Goal: Communication & Community: Answer question/provide support

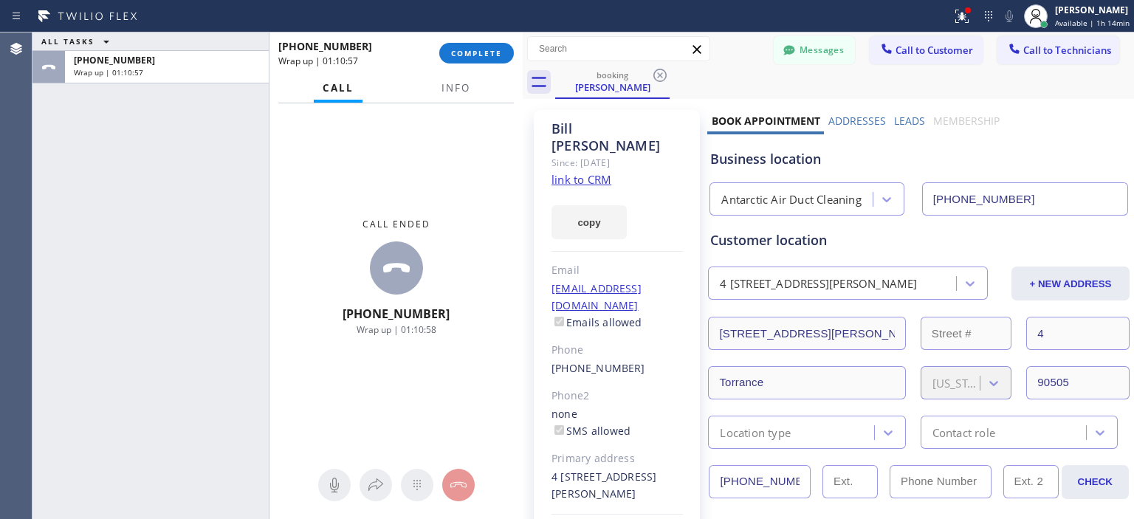
click at [480, 52] on span "COMPLETE" at bounding box center [476, 53] width 51 height 10
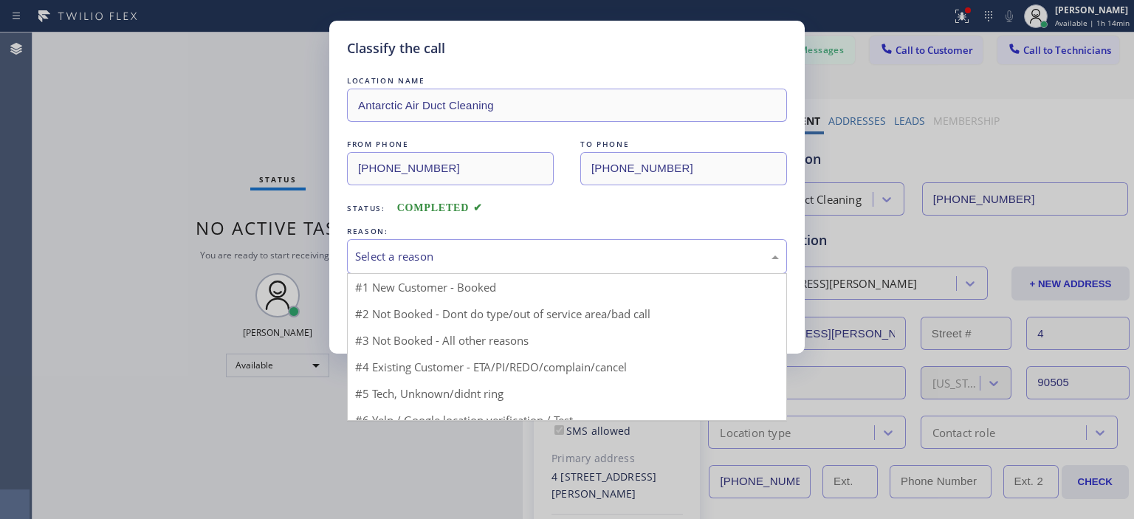
click at [525, 262] on div "Select a reason" at bounding box center [567, 256] width 424 height 17
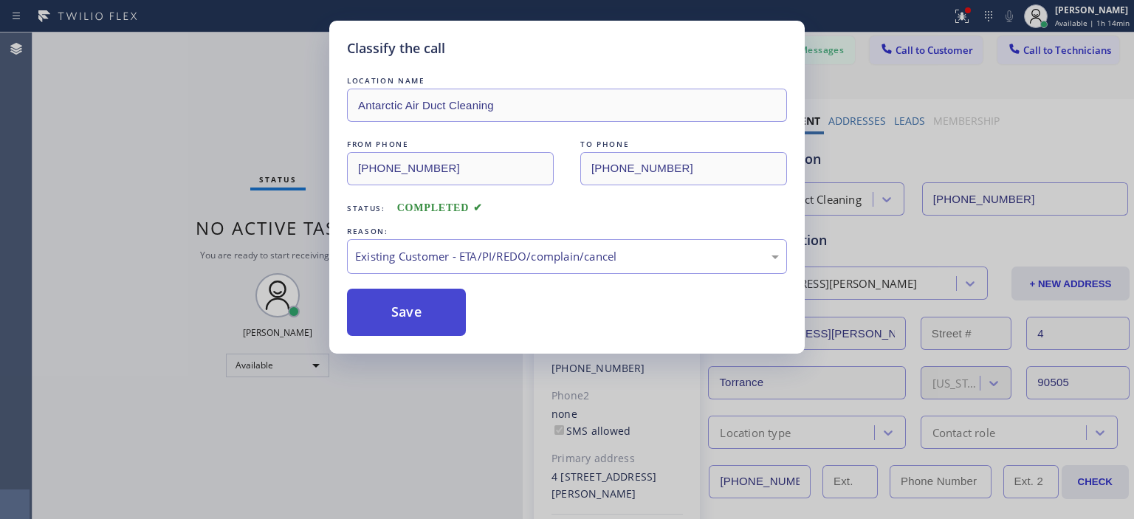
click at [418, 311] on button "Save" at bounding box center [406, 312] width 119 height 47
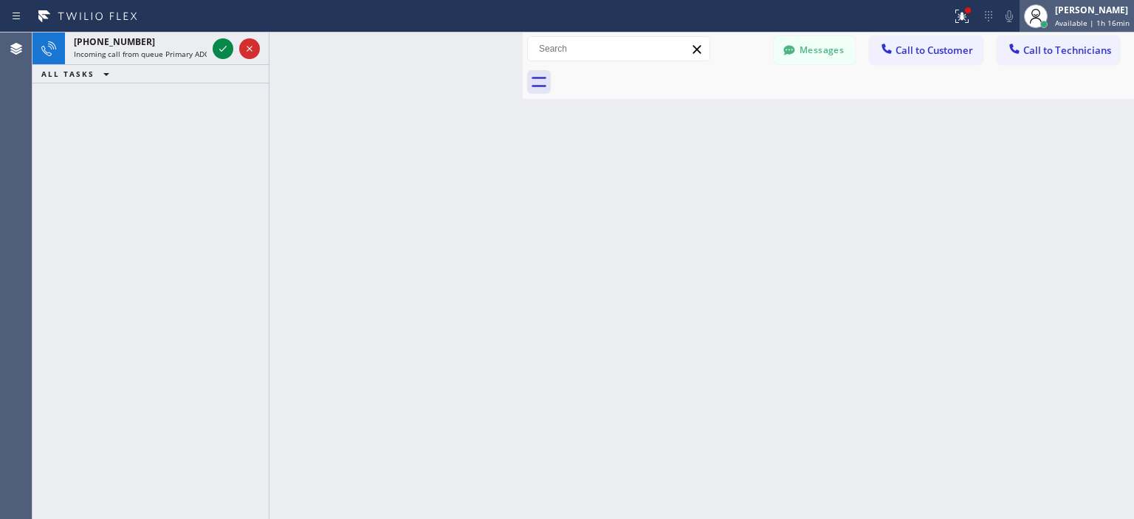
click at [1098, 20] on span "Available | 1h 16min" at bounding box center [1092, 23] width 75 height 10
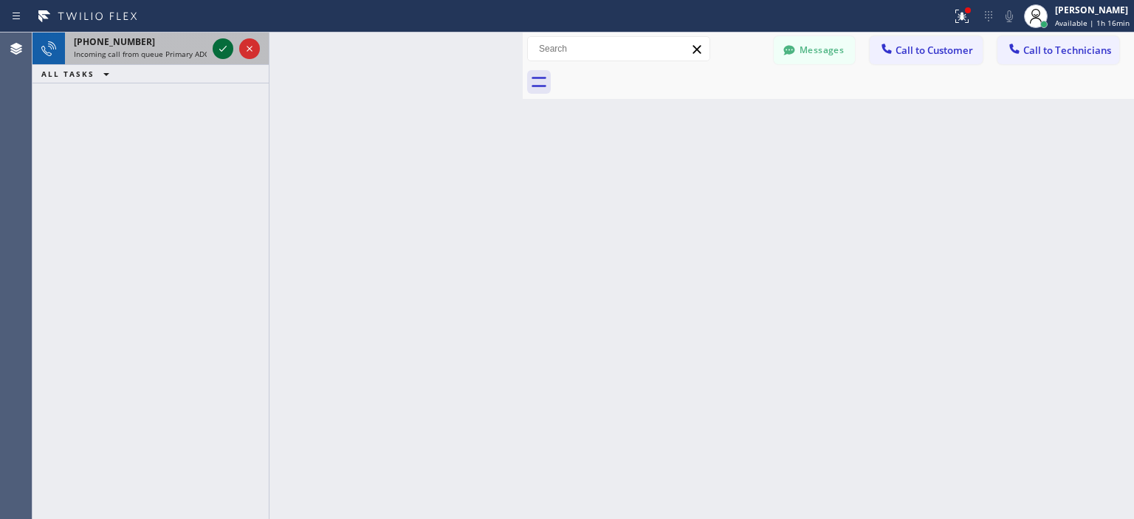
click at [218, 45] on icon at bounding box center [223, 49] width 18 height 18
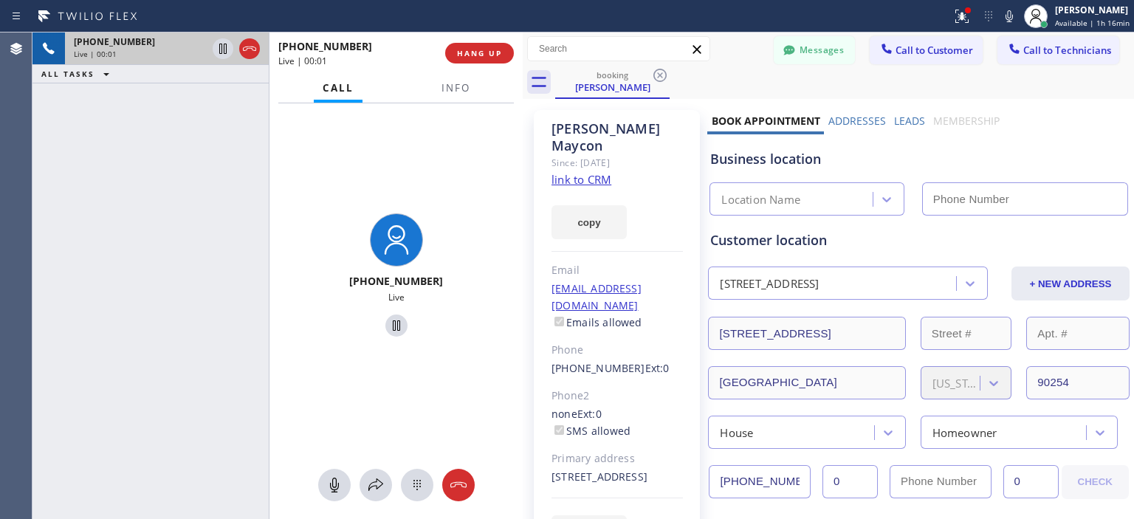
type input "[PHONE_NUMBER]"
click at [588, 172] on link "link to CRM" at bounding box center [581, 179] width 60 height 15
click at [464, 489] on icon at bounding box center [458, 485] width 18 height 18
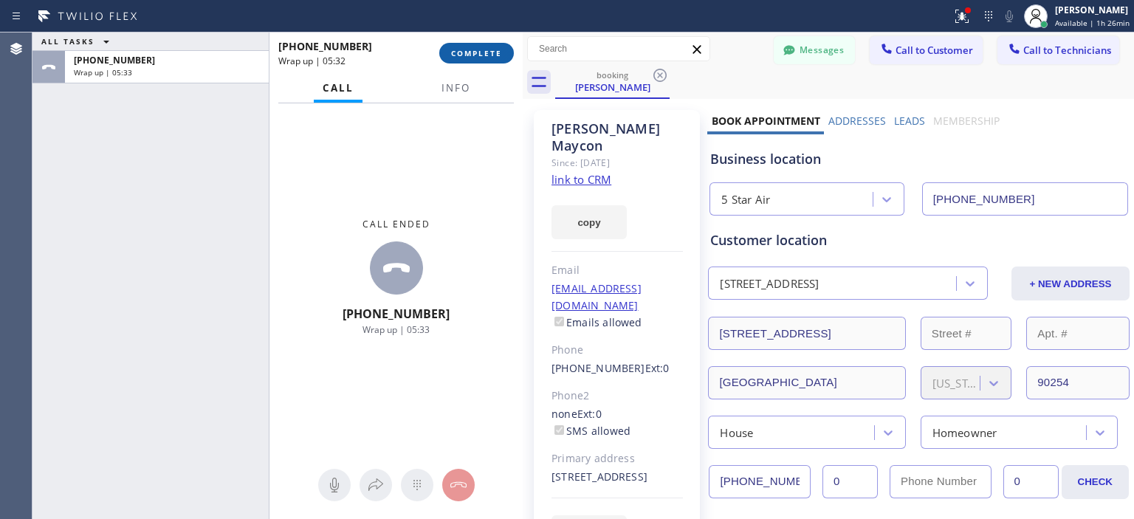
click at [489, 45] on button "COMPLETE" at bounding box center [476, 53] width 75 height 21
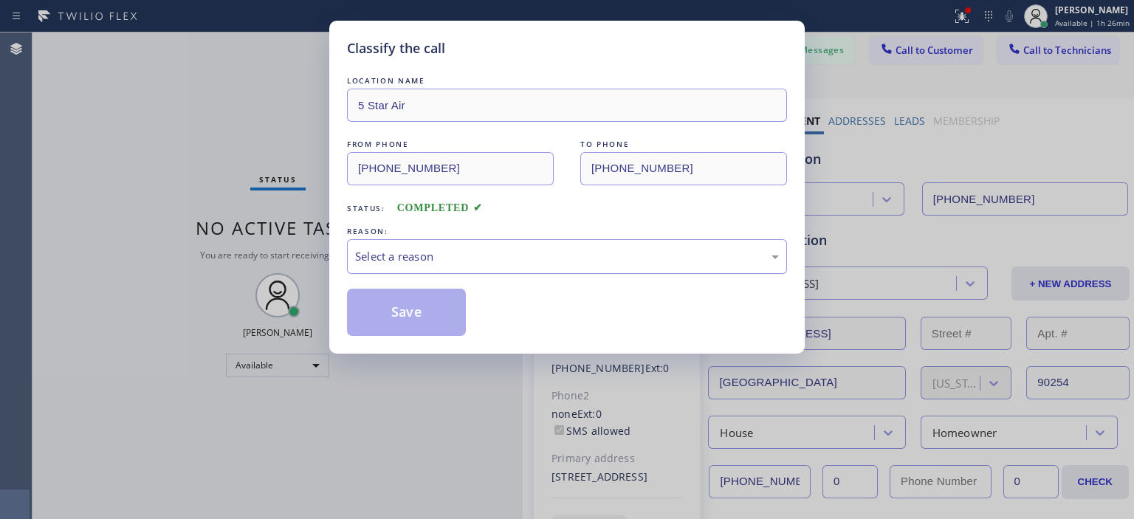
click at [517, 255] on div "Select a reason" at bounding box center [567, 256] width 424 height 17
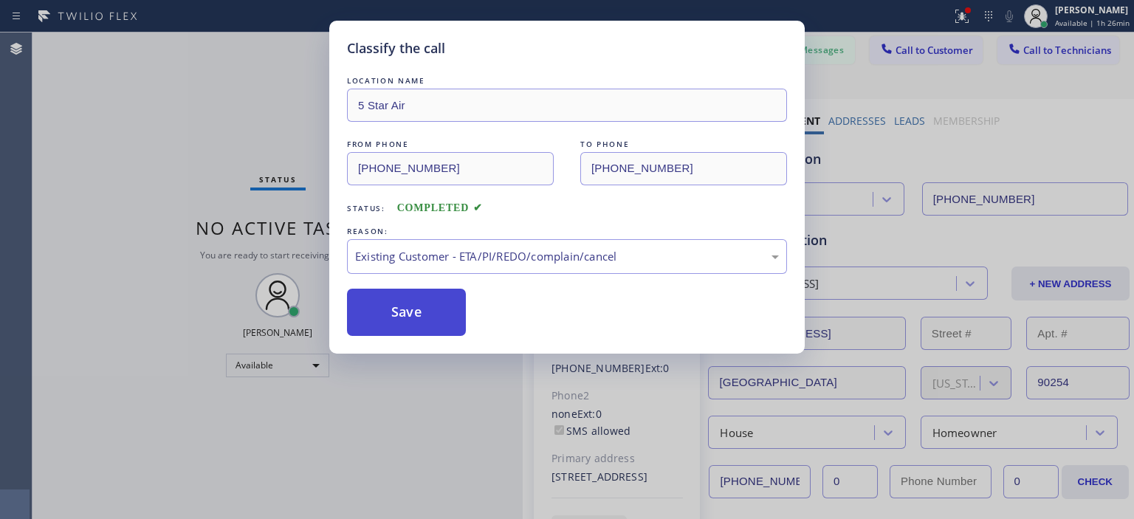
click at [440, 319] on button "Save" at bounding box center [406, 312] width 119 height 47
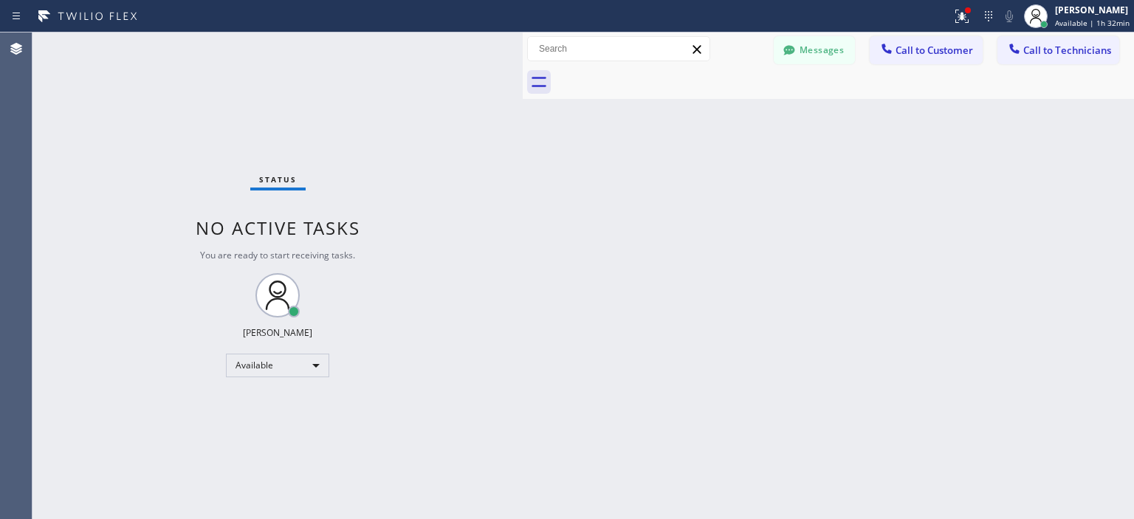
click at [1108, 187] on div "Back to Dashboard Change Sender ID Customers Technicians AA [PERSON_NAME] [DATE…" at bounding box center [828, 275] width 611 height 486
click at [44, 148] on div "Status No active tasks You are ready to start receiving tasks. [PERSON_NAME] Av…" at bounding box center [277, 275] width 490 height 486
click at [836, 55] on button "Messages" at bounding box center [814, 50] width 81 height 28
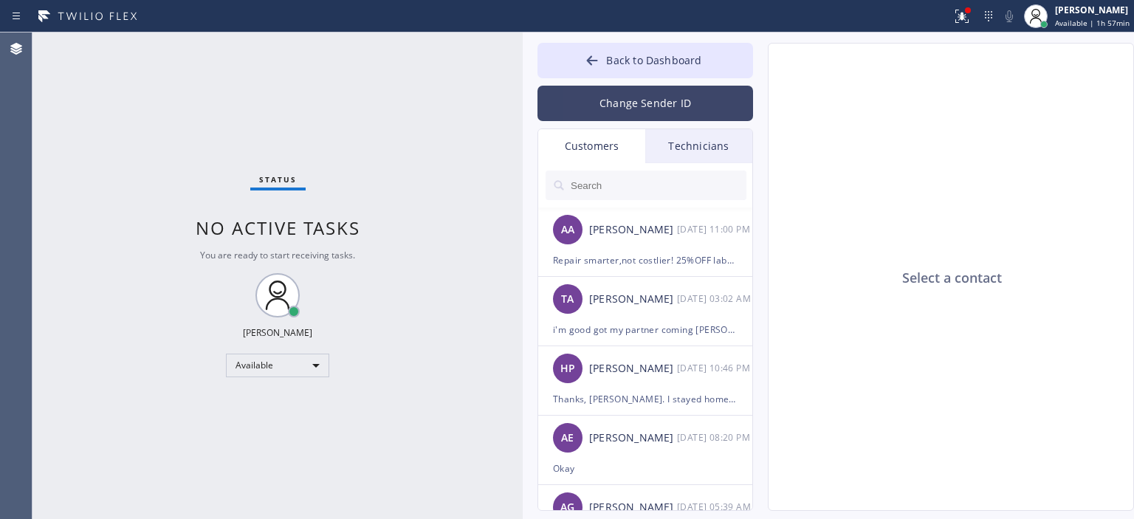
click at [654, 111] on button "Change Sender ID" at bounding box center [645, 103] width 216 height 35
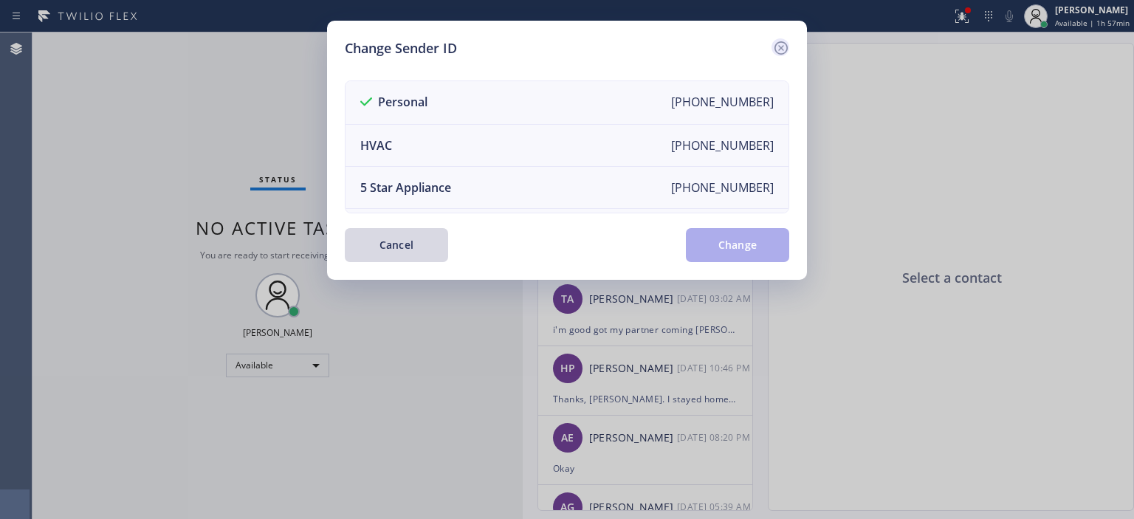
click at [776, 50] on icon at bounding box center [780, 47] width 13 height 13
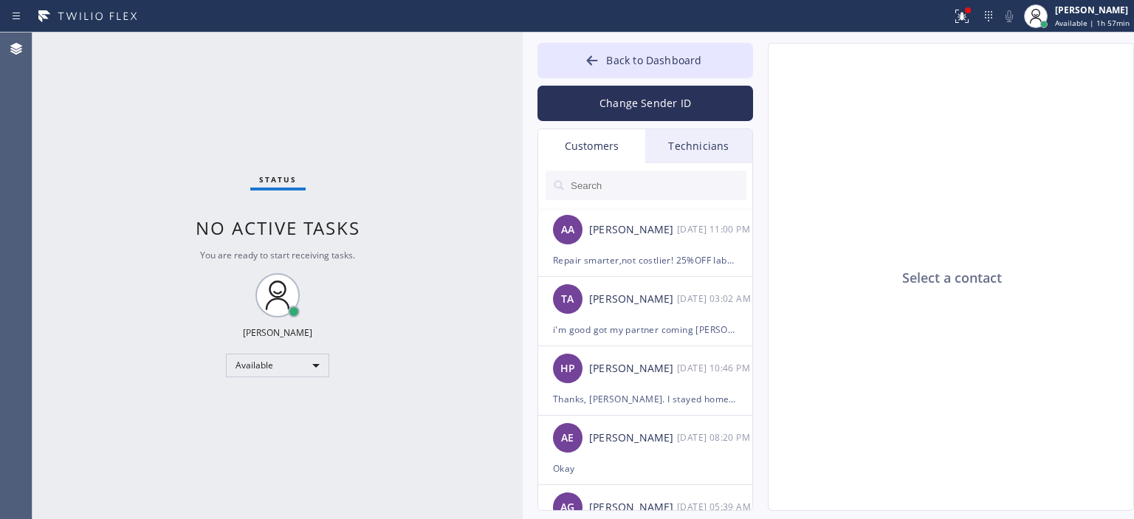
click at [696, 153] on div "Technicians" at bounding box center [698, 146] width 107 height 34
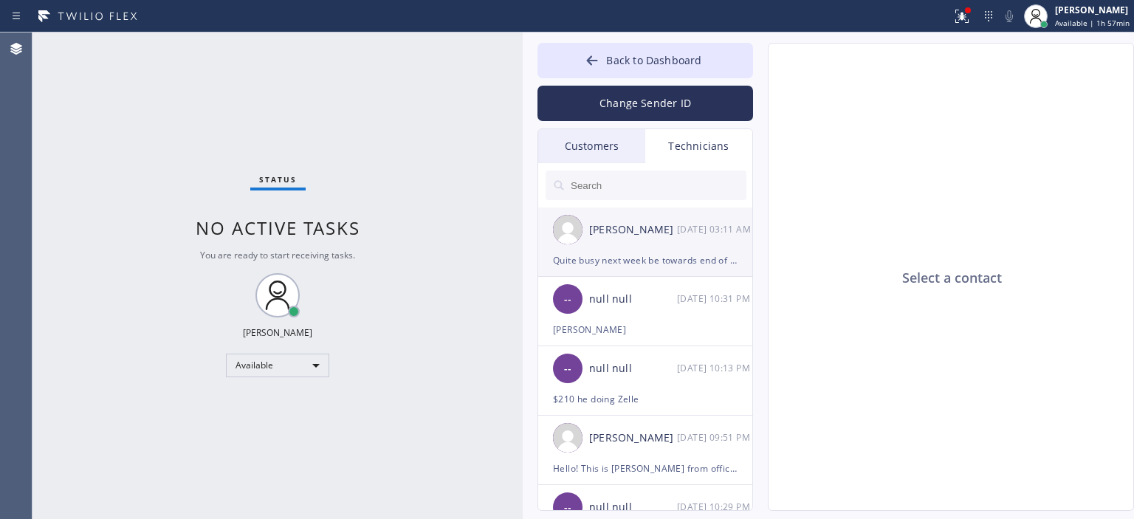
click at [691, 245] on div "[PERSON_NAME] [DATE] 03:11 AM" at bounding box center [646, 229] width 216 height 44
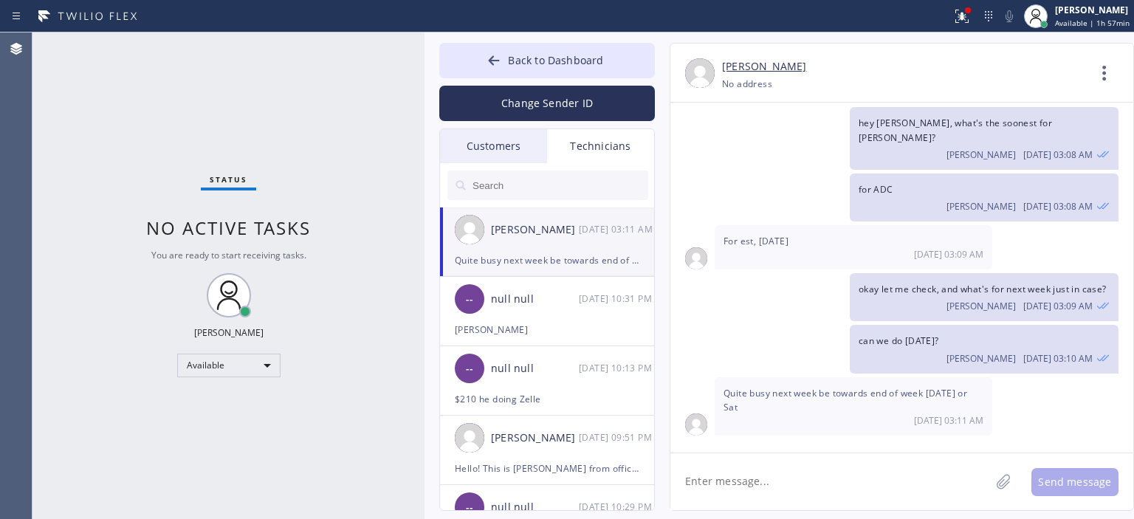
scroll to position [97521, 0]
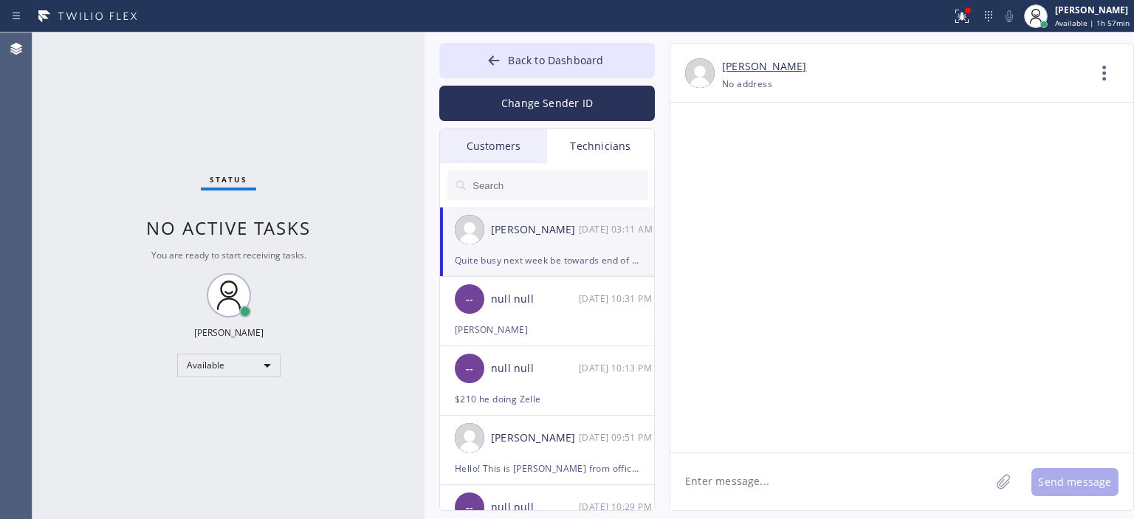
drag, startPoint x: 520, startPoint y: 95, endPoint x: 422, endPoint y: 102, distance: 98.4
click at [424, 102] on div at bounding box center [424, 275] width 0 height 486
click at [486, 72] on button "Back to Dashboard" at bounding box center [547, 60] width 216 height 35
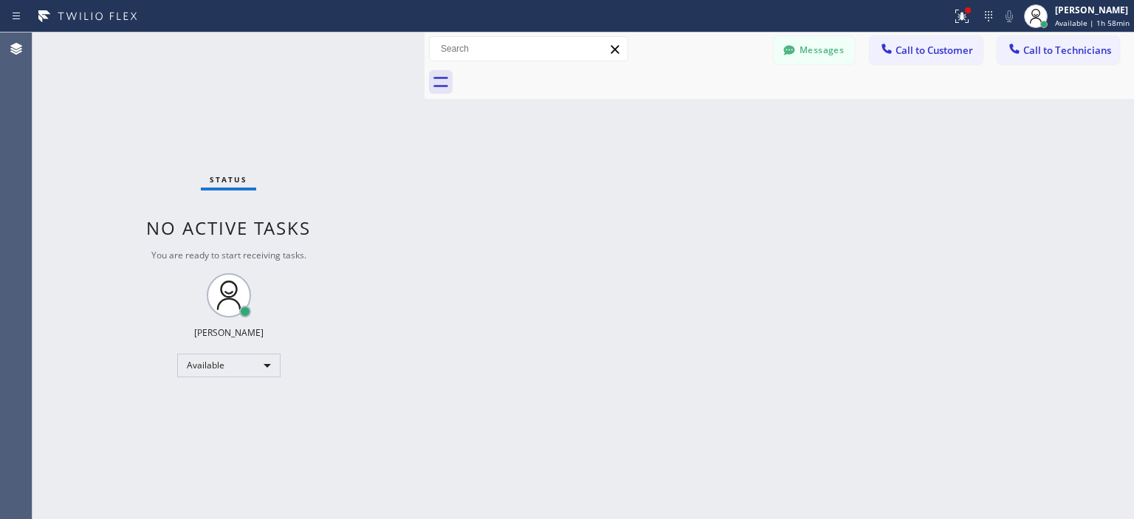
click at [71, 138] on div "Status No active tasks You are ready to start receiving tasks. [PERSON_NAME] Av…" at bounding box center [228, 275] width 392 height 486
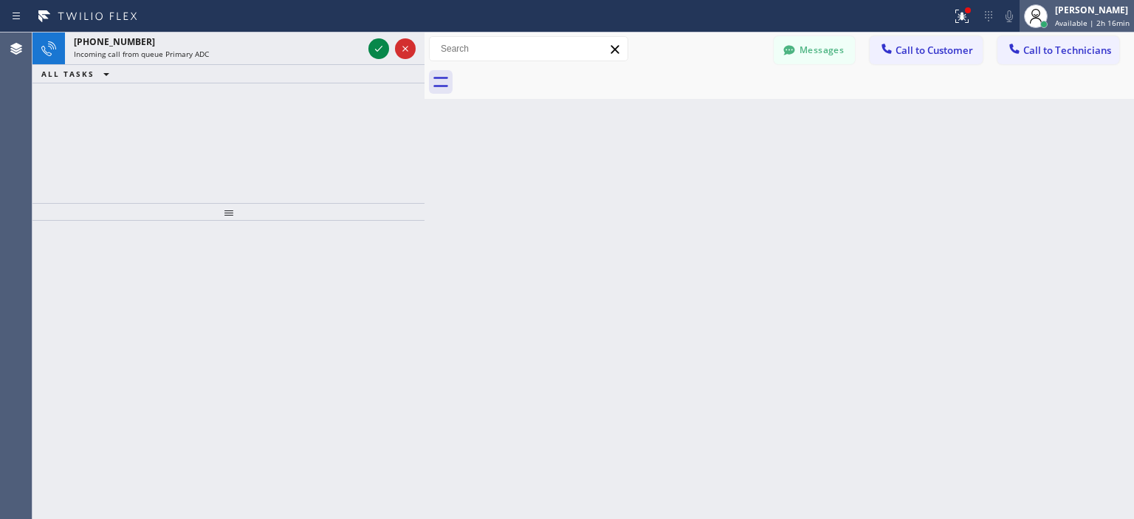
click at [1070, 24] on span "Available | 2h 16min" at bounding box center [1092, 23] width 75 height 10
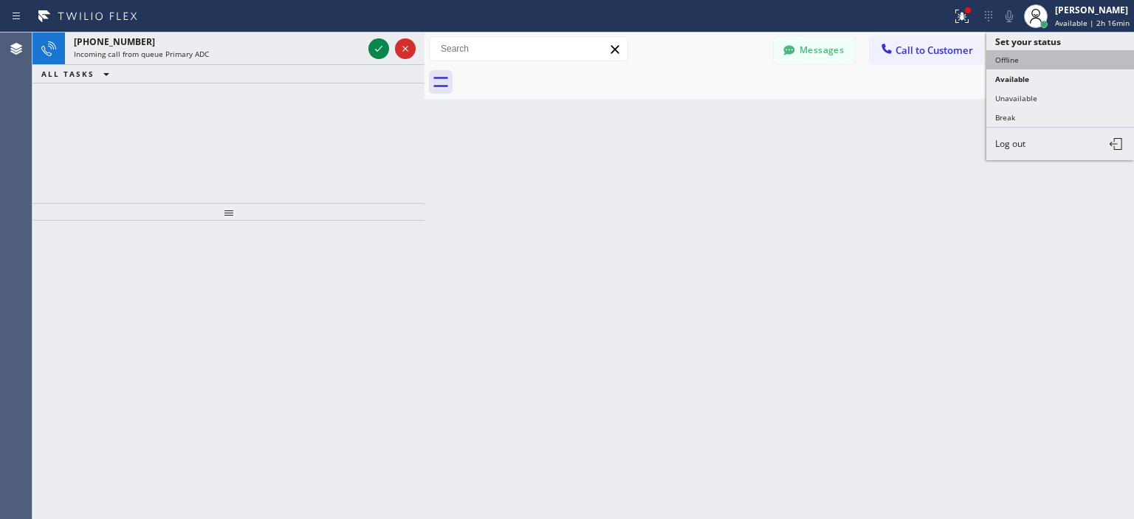
click at [1041, 56] on button "Offline" at bounding box center [1060, 59] width 148 height 19
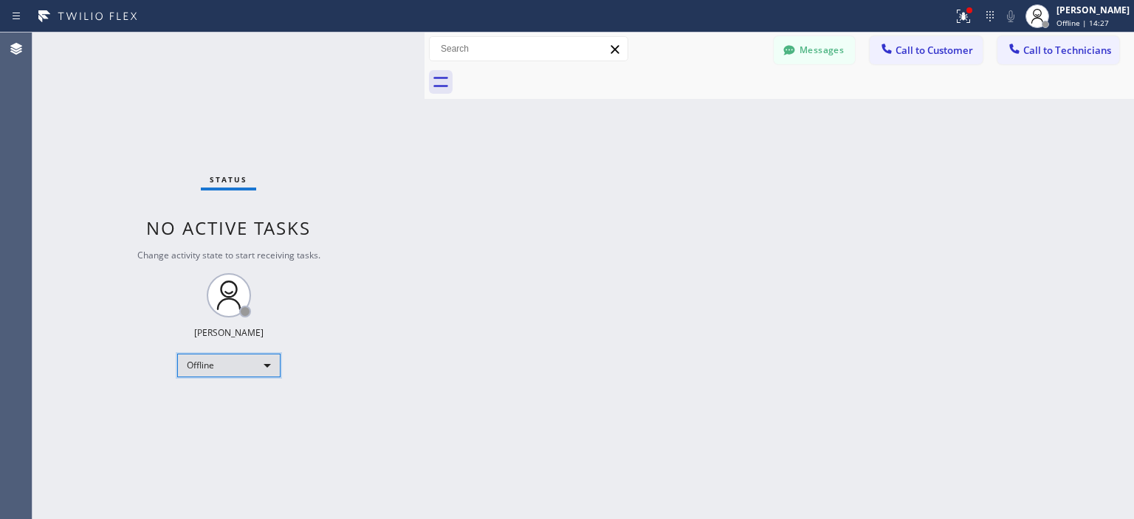
click at [226, 375] on div "Offline" at bounding box center [228, 366] width 103 height 24
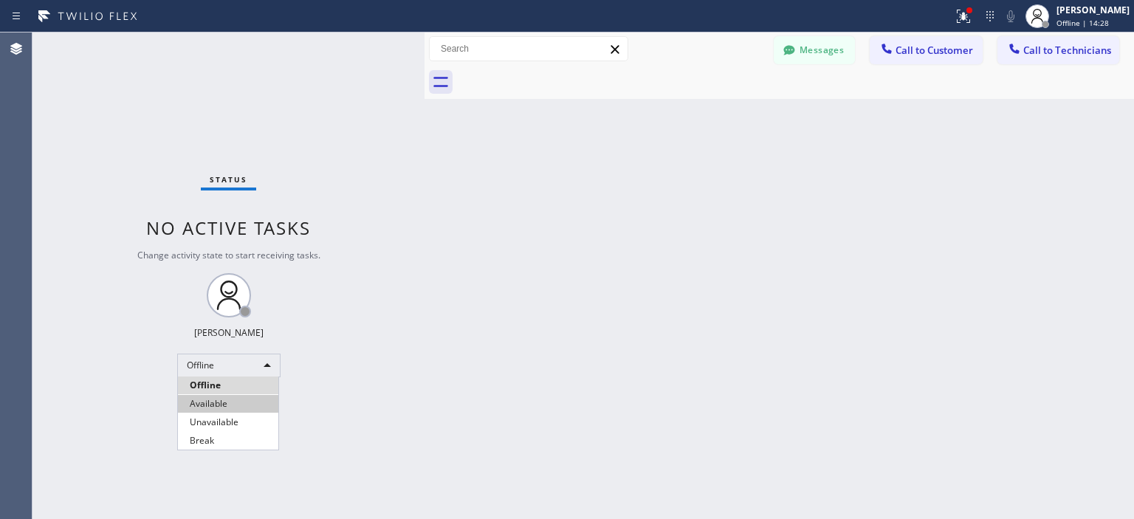
click at [230, 395] on li "Available" at bounding box center [228, 404] width 100 height 18
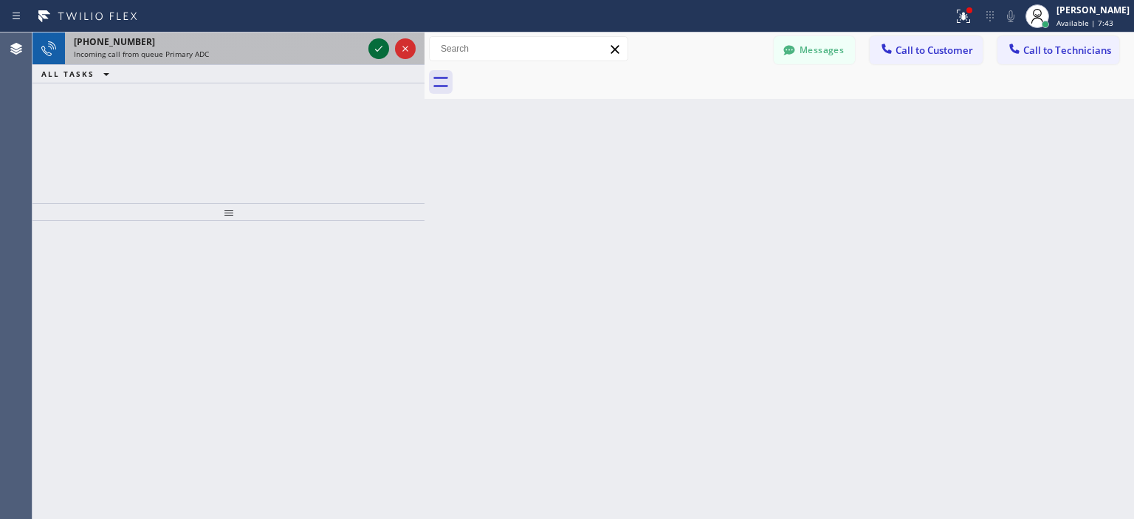
click at [381, 48] on icon at bounding box center [379, 49] width 18 height 18
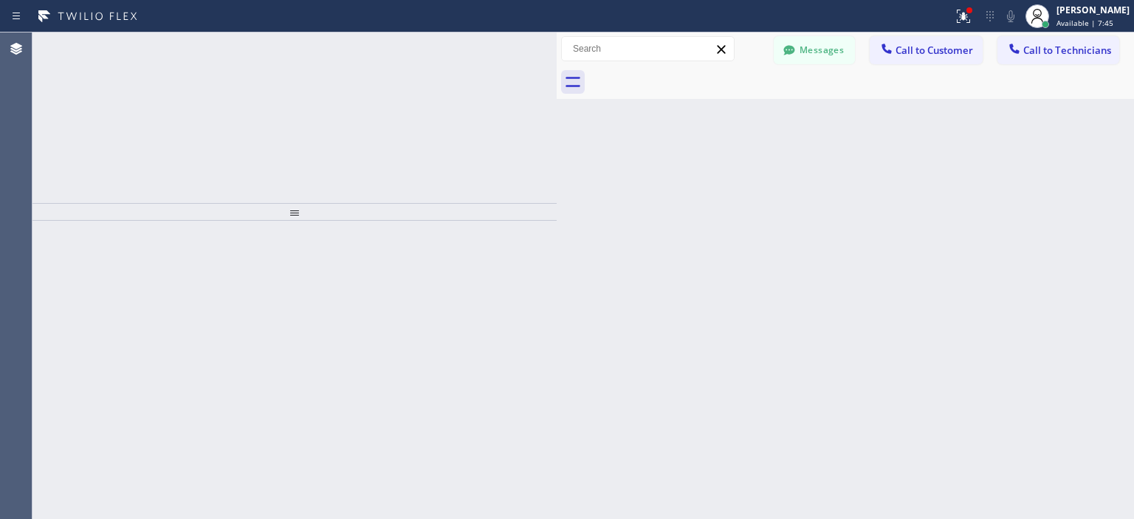
drag, startPoint x: 425, startPoint y: 52, endPoint x: 570, endPoint y: 67, distance: 145.4
click at [557, 67] on div at bounding box center [557, 275] width 0 height 486
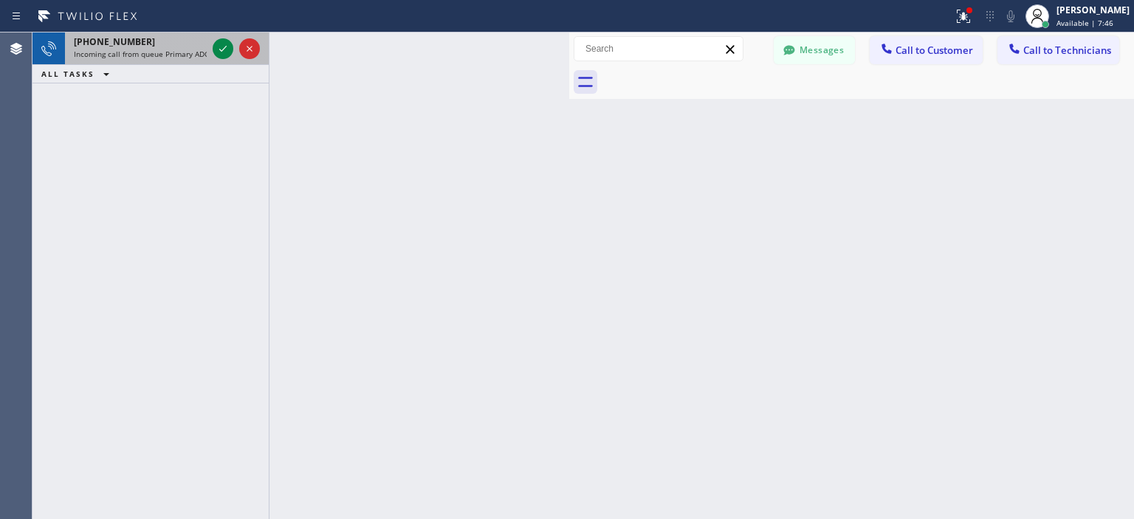
scroll to position [108461, 0]
click at [224, 43] on icon at bounding box center [223, 49] width 18 height 18
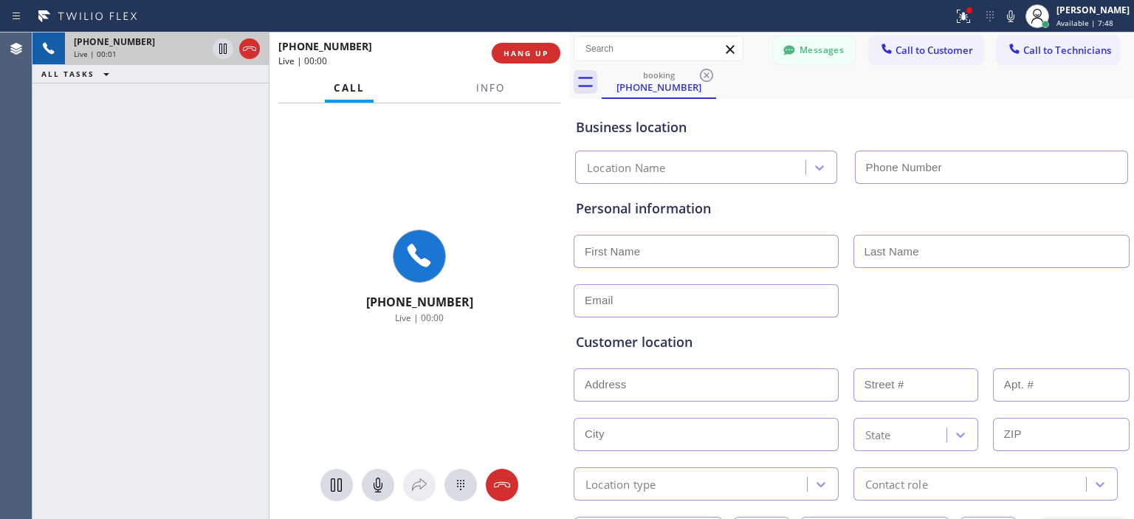
type input "[PHONE_NUMBER]"
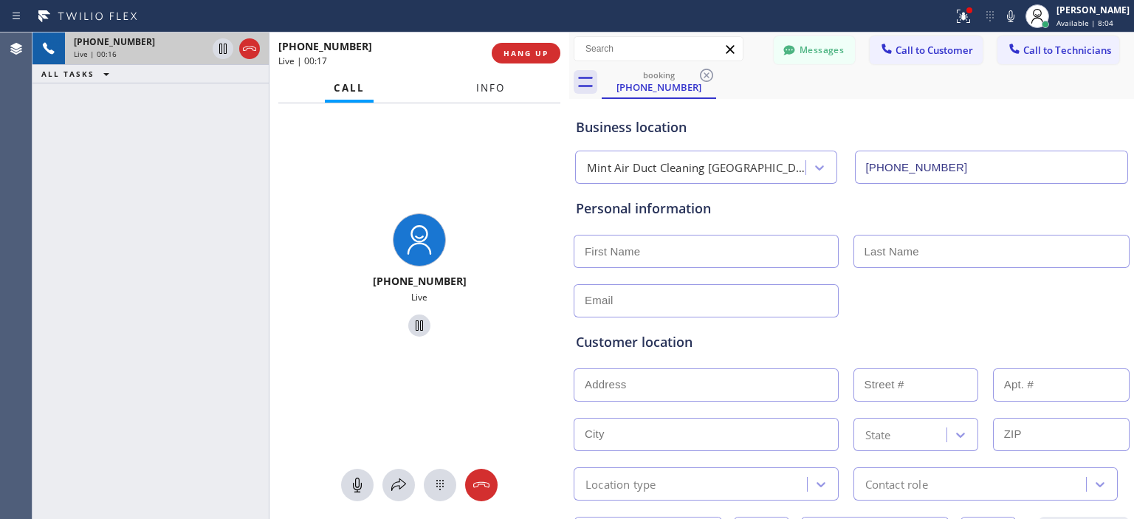
click at [488, 89] on span "Info" at bounding box center [490, 87] width 29 height 13
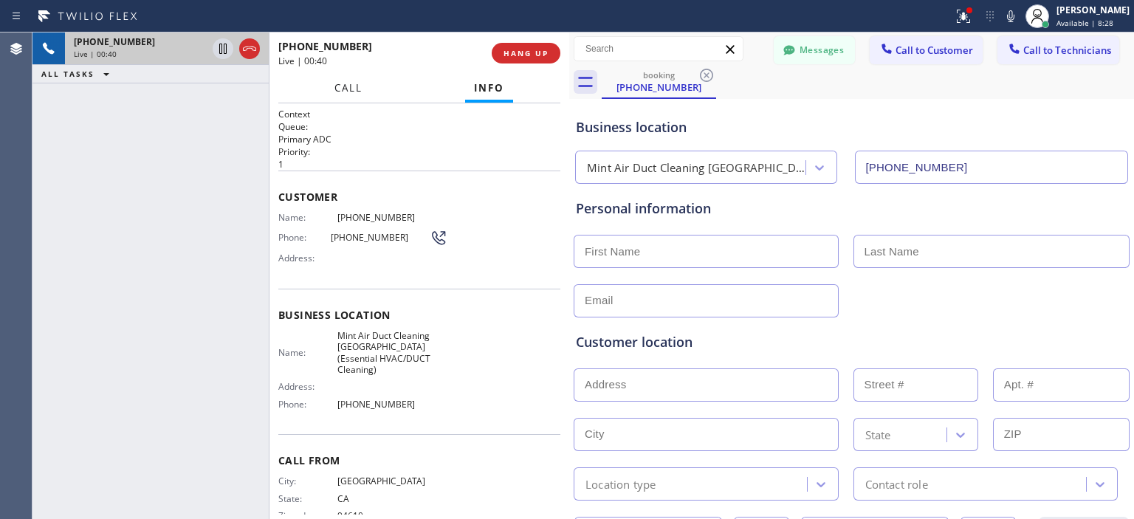
click at [363, 92] on button "Call" at bounding box center [348, 88] width 46 height 29
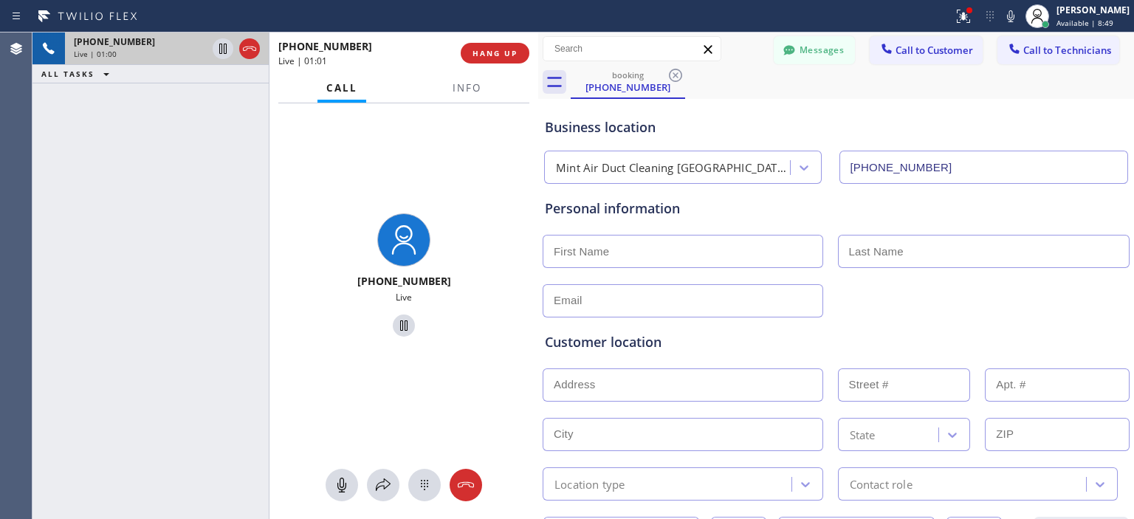
drag, startPoint x: 568, startPoint y: 70, endPoint x: 537, endPoint y: 72, distance: 31.1
click at [538, 72] on div at bounding box center [538, 275] width 0 height 486
click at [471, 489] on icon at bounding box center [466, 485] width 18 height 18
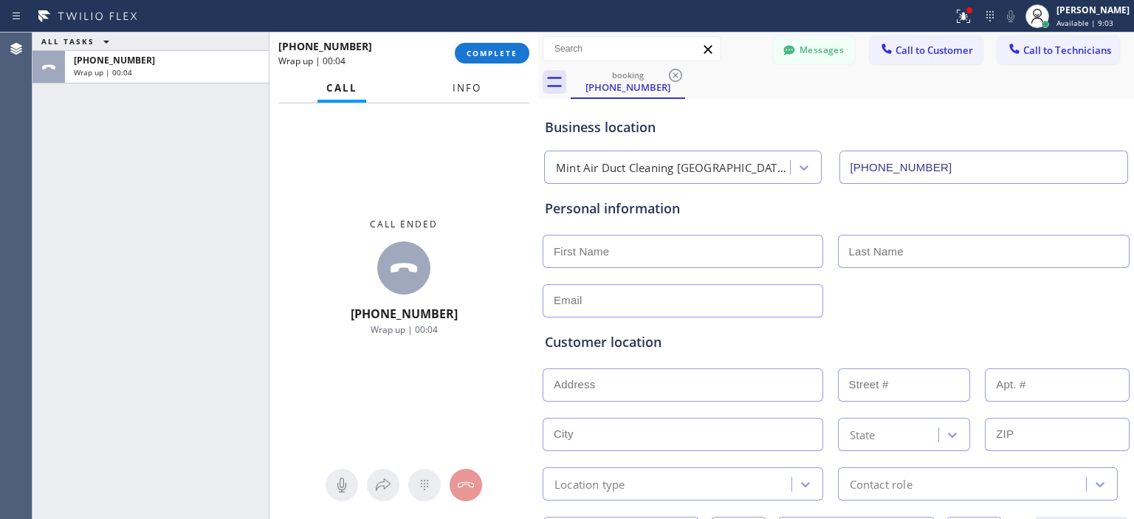
click at [479, 83] on span "Info" at bounding box center [466, 87] width 29 height 13
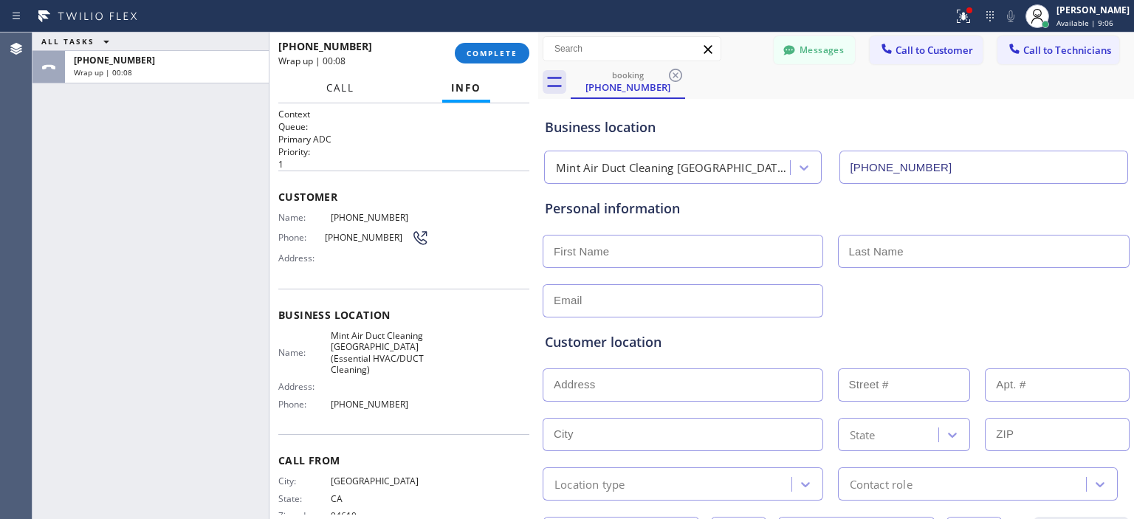
click at [337, 94] on button "Call" at bounding box center [340, 88] width 46 height 29
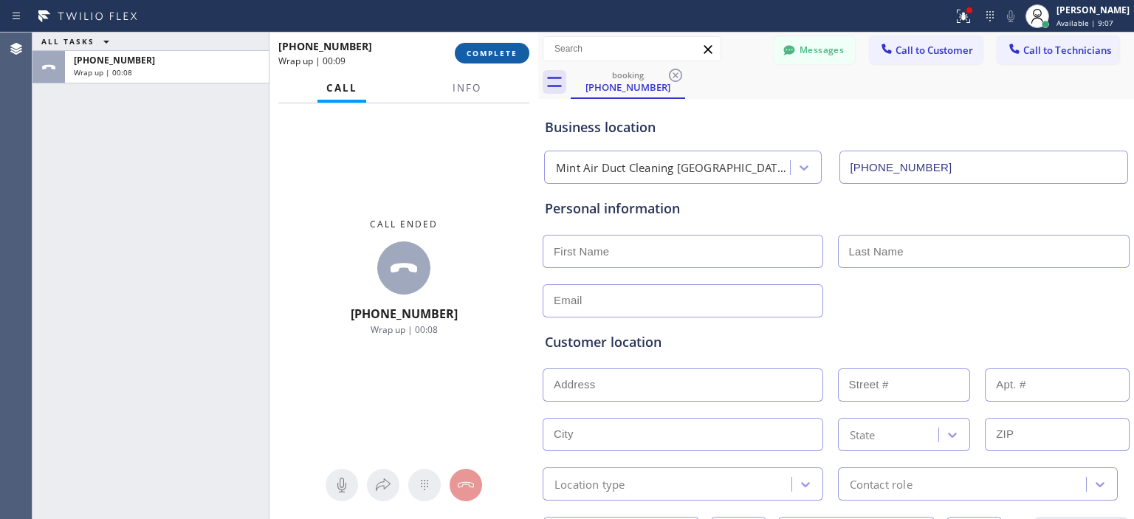
click at [471, 60] on button "COMPLETE" at bounding box center [492, 53] width 75 height 21
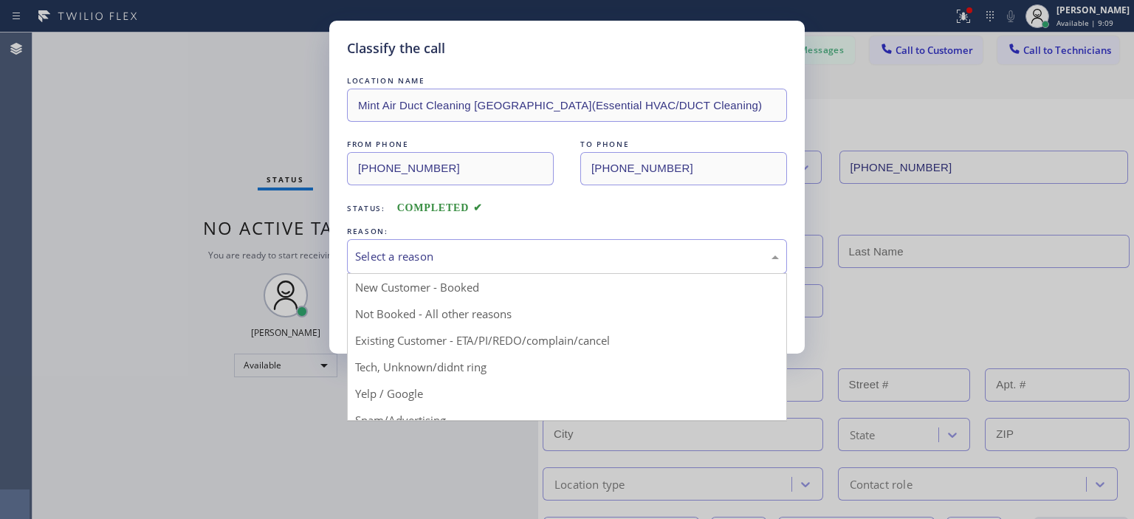
click at [510, 245] on div "Select a reason" at bounding box center [567, 256] width 440 height 35
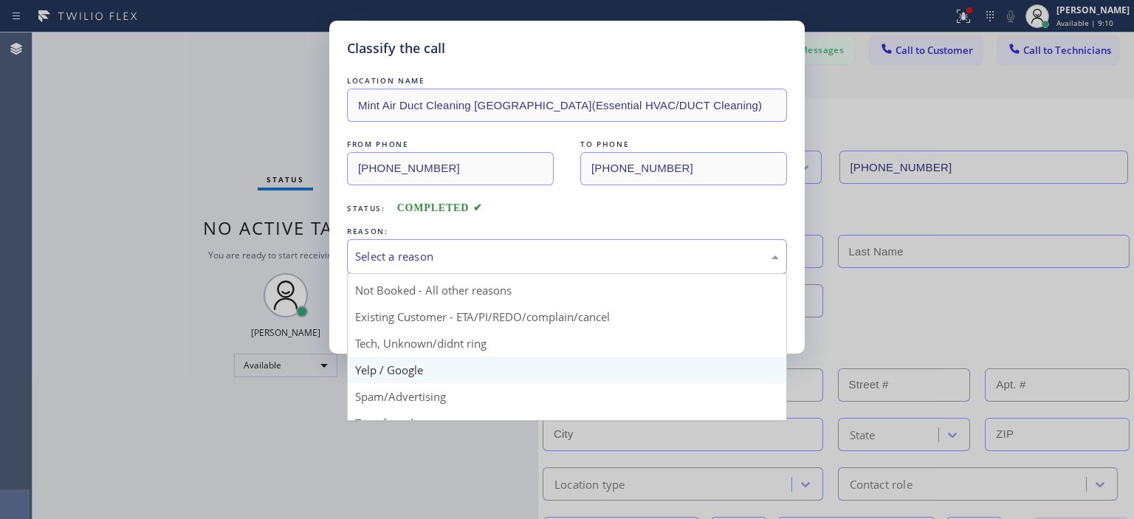
scroll to position [24, 0]
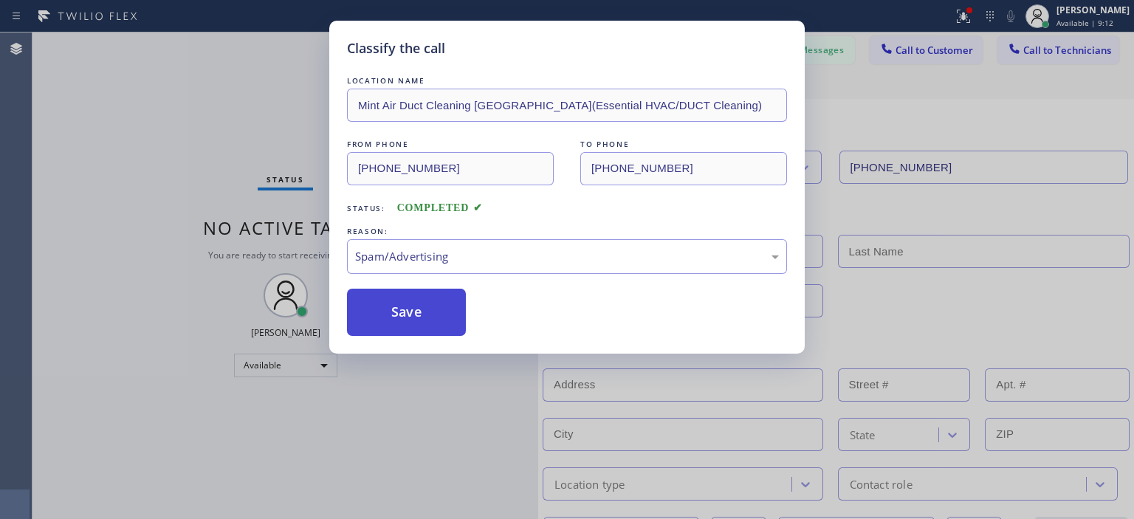
click at [441, 320] on button "Save" at bounding box center [406, 312] width 119 height 47
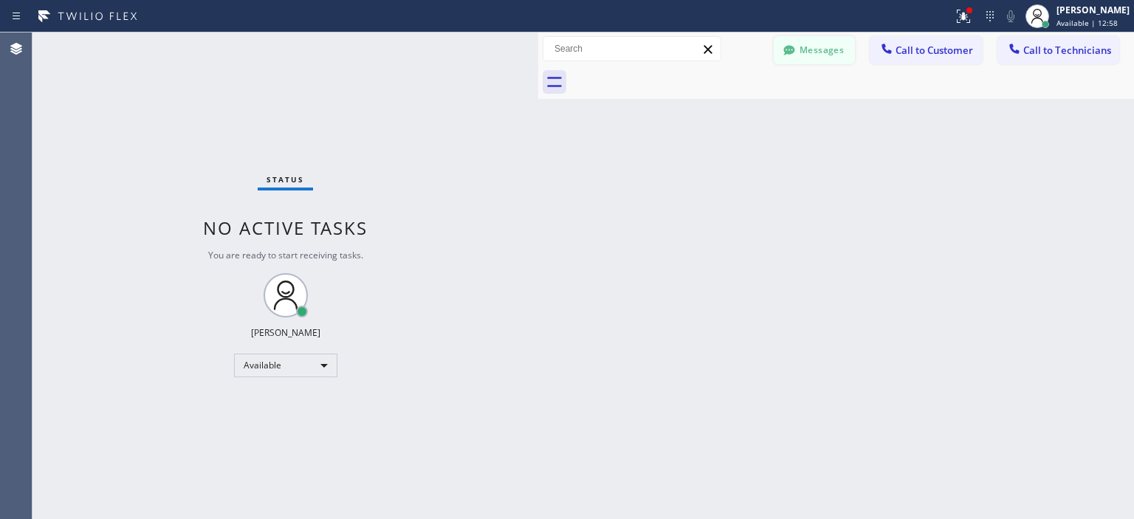
click at [802, 55] on button "Messages" at bounding box center [814, 50] width 81 height 28
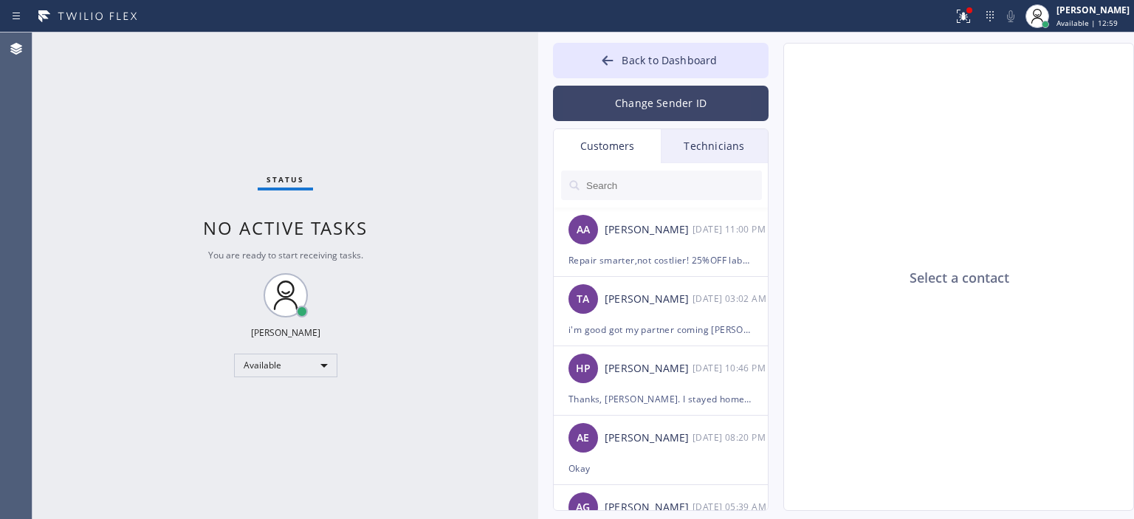
click at [686, 92] on button "Change Sender ID" at bounding box center [661, 103] width 216 height 35
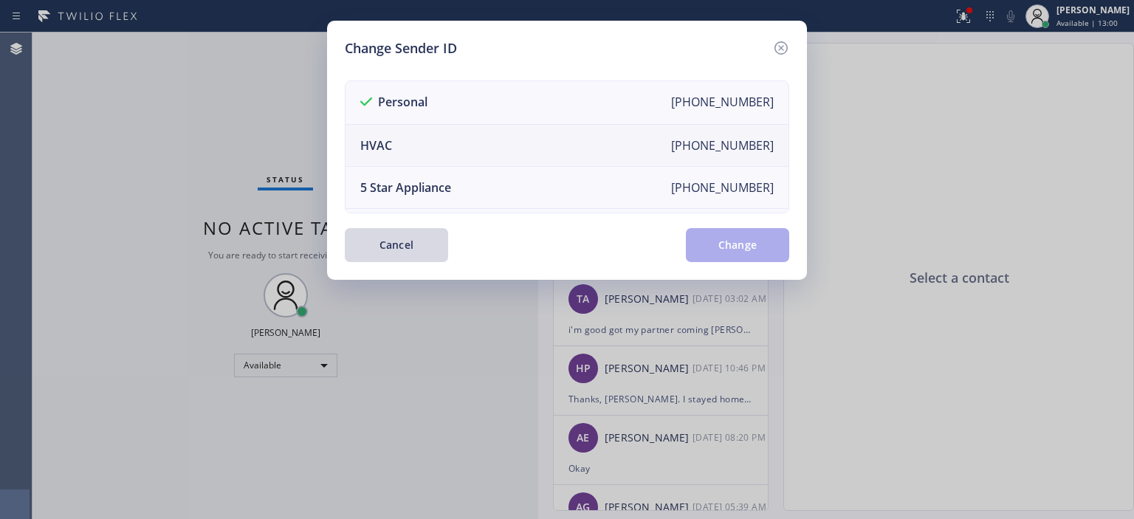
scroll to position [136, 0]
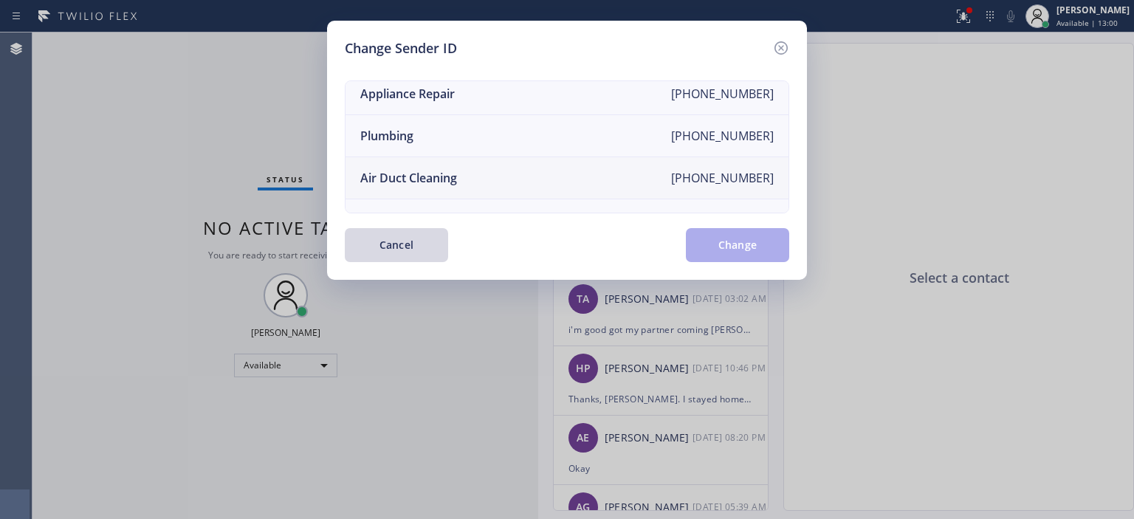
click at [489, 168] on li "Air Duct Cleaning [PHONE_NUMBER]" at bounding box center [566, 178] width 443 height 42
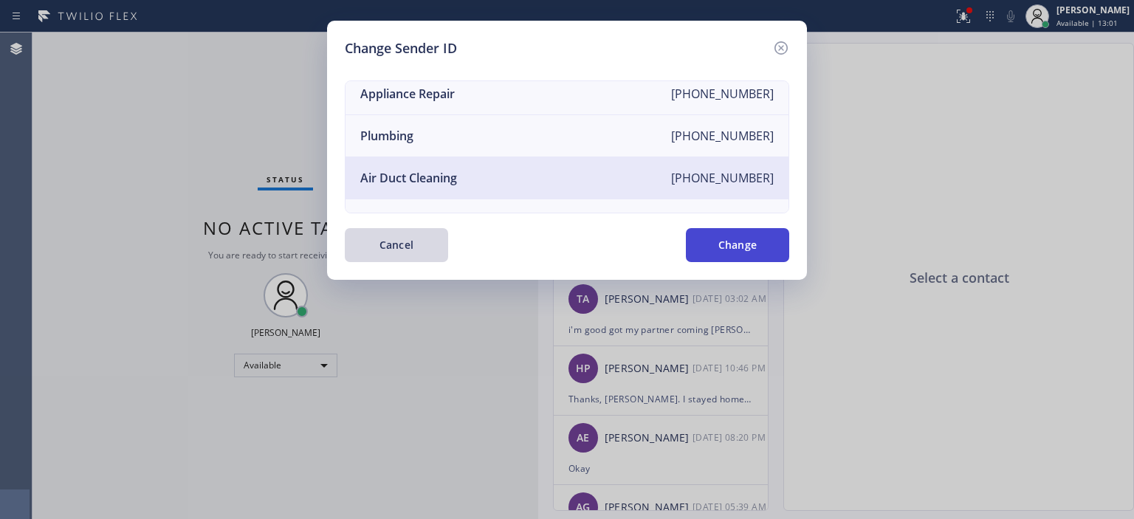
click at [731, 241] on button "Change" at bounding box center [737, 245] width 103 height 34
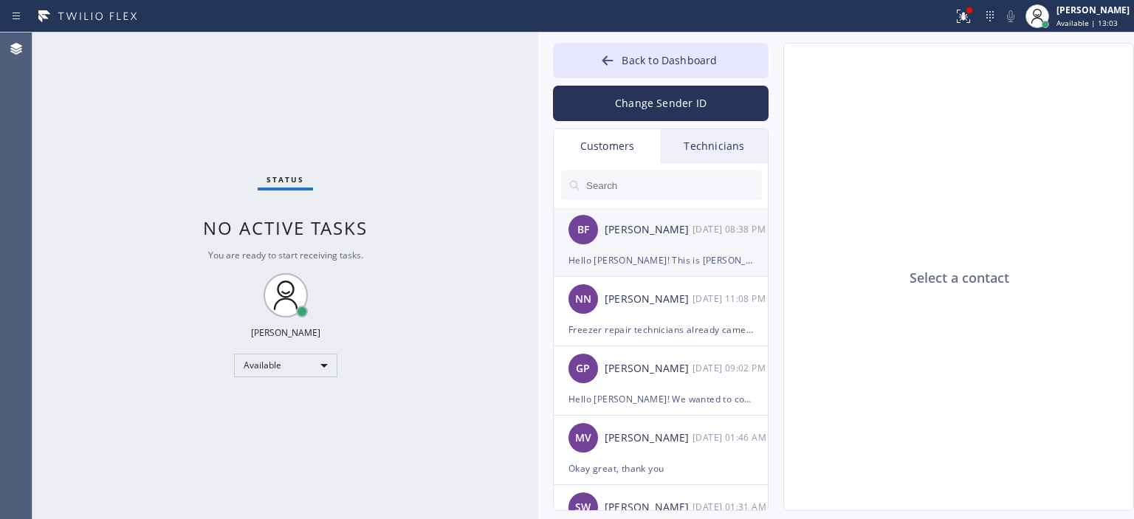
click at [692, 245] on div "BF [PERSON_NAME] [DATE] 08:38 PM" at bounding box center [662, 229] width 216 height 44
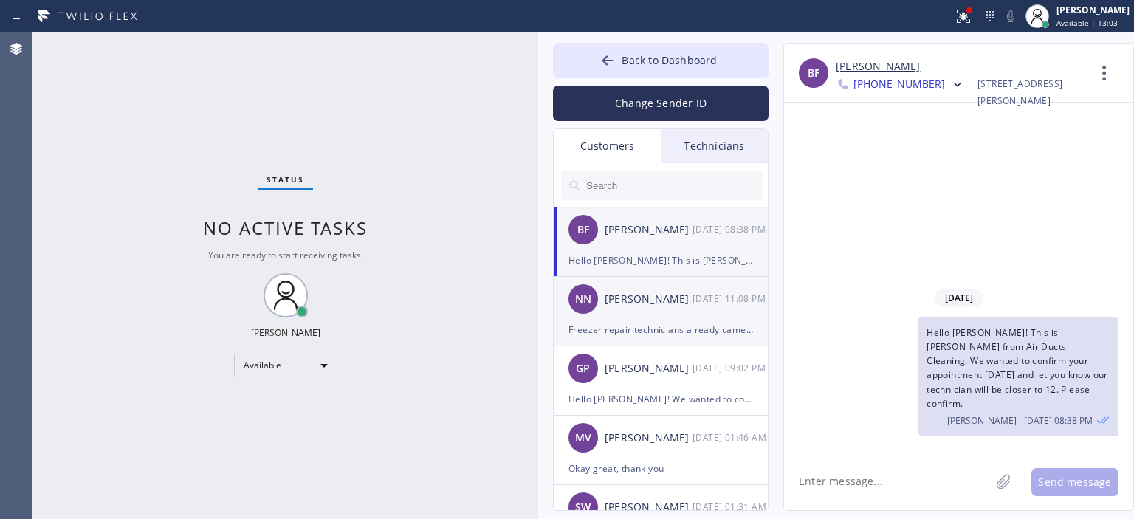
click at [647, 324] on div "Freezer repair technicians already came thanks" at bounding box center [660, 329] width 185 height 17
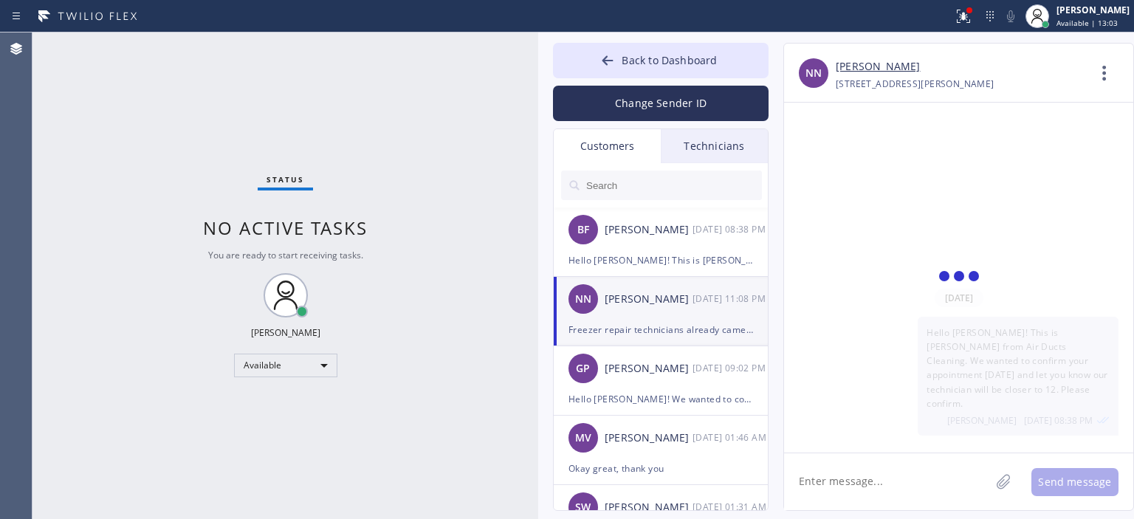
scroll to position [119, 0]
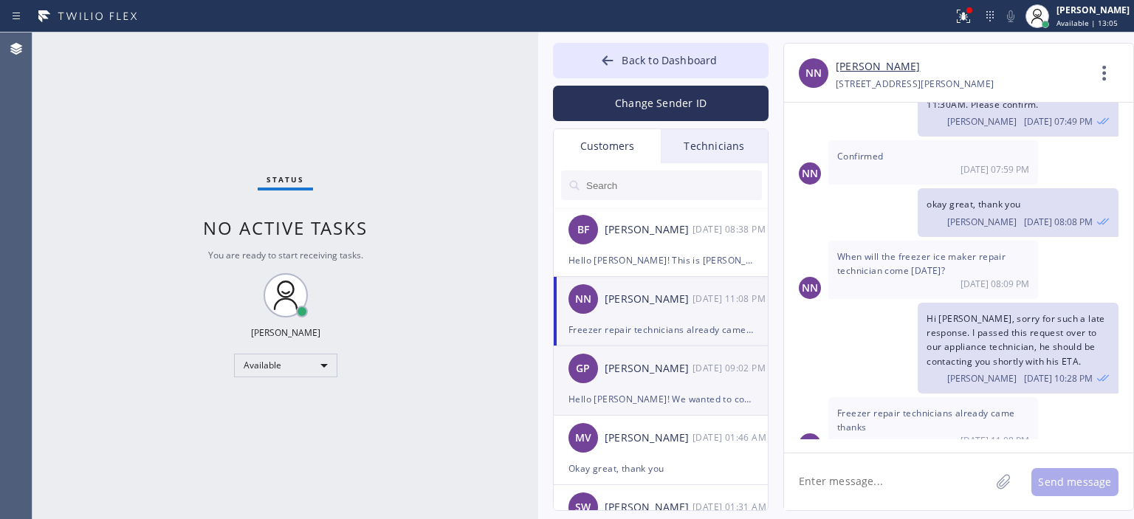
drag, startPoint x: 622, startPoint y: 390, endPoint x: 589, endPoint y: 335, distance: 63.9
click at [621, 387] on li "GP [PERSON_NAME] [DATE] 09:02 PM Hello [PERSON_NAME]! We wanted to confirm your…" at bounding box center [662, 380] width 216 height 69
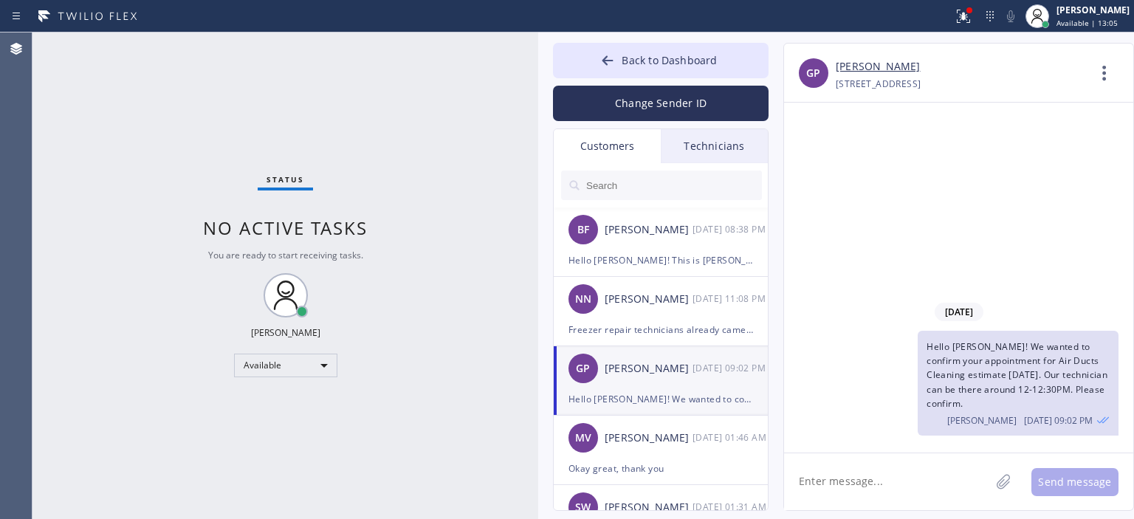
scroll to position [0, 0]
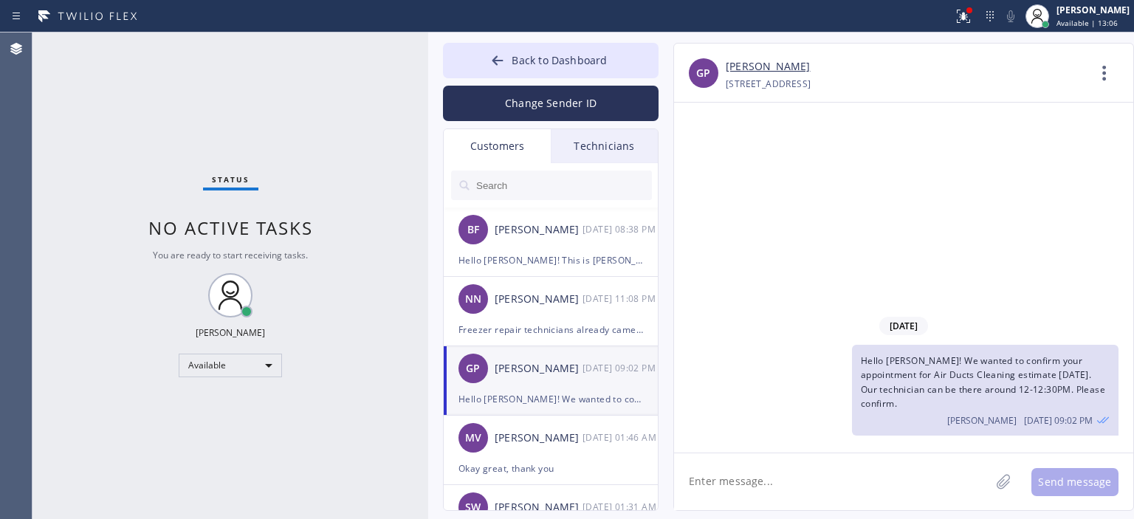
drag, startPoint x: 537, startPoint y: 214, endPoint x: 427, endPoint y: 197, distance: 111.3
click at [428, 197] on div at bounding box center [428, 275] width 0 height 486
click at [524, 441] on div "[PERSON_NAME]" at bounding box center [539, 438] width 88 height 17
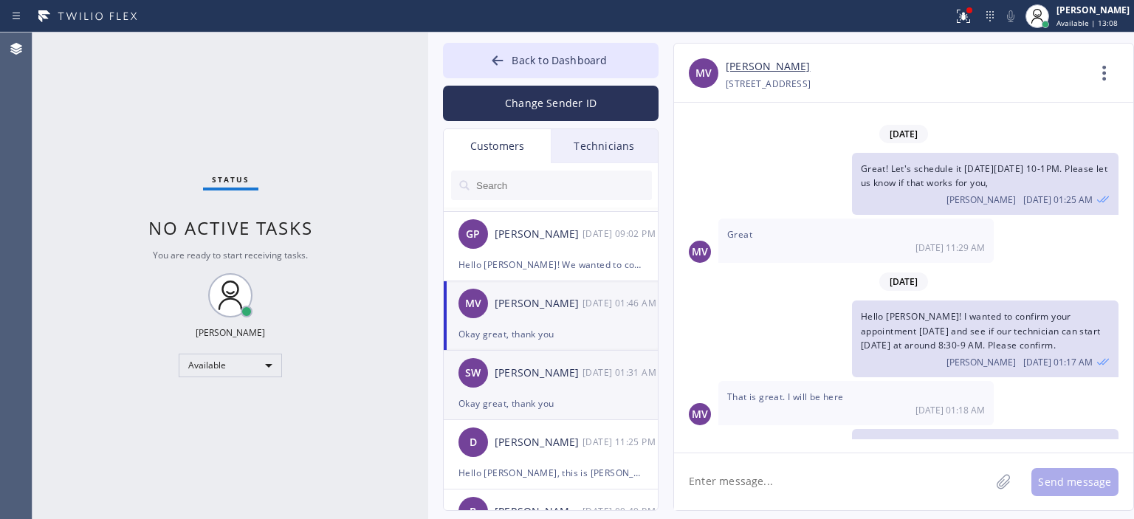
scroll to position [142, 0]
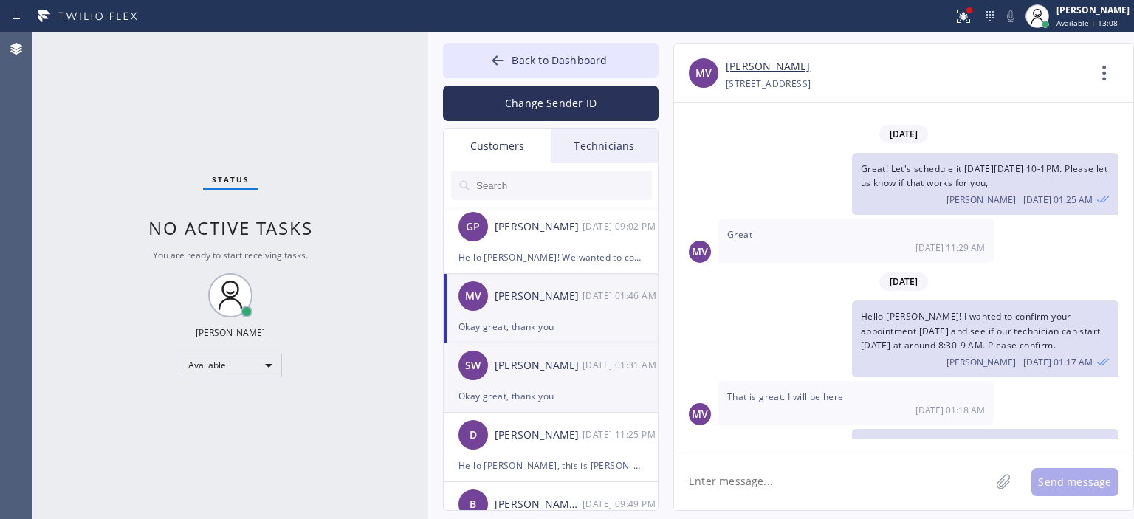
click at [558, 367] on div "[PERSON_NAME]" at bounding box center [539, 365] width 88 height 17
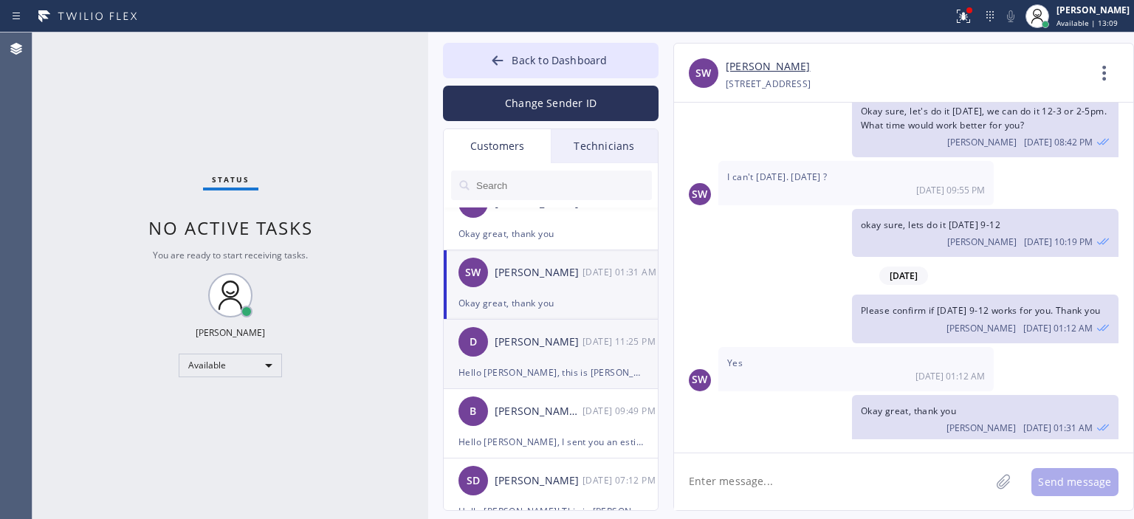
scroll to position [233, 0]
click at [570, 348] on div "[PERSON_NAME]" at bounding box center [539, 343] width 88 height 17
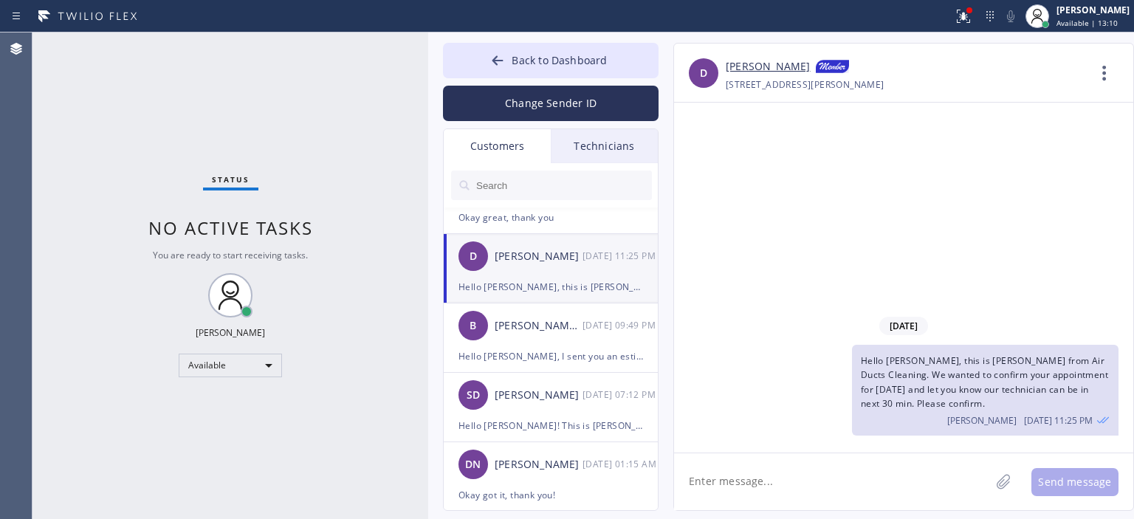
scroll to position [319, 0]
click at [560, 337] on div "B [PERSON_NAME] [PERSON_NAME] [DATE] 09:49 PM" at bounding box center [552, 327] width 216 height 44
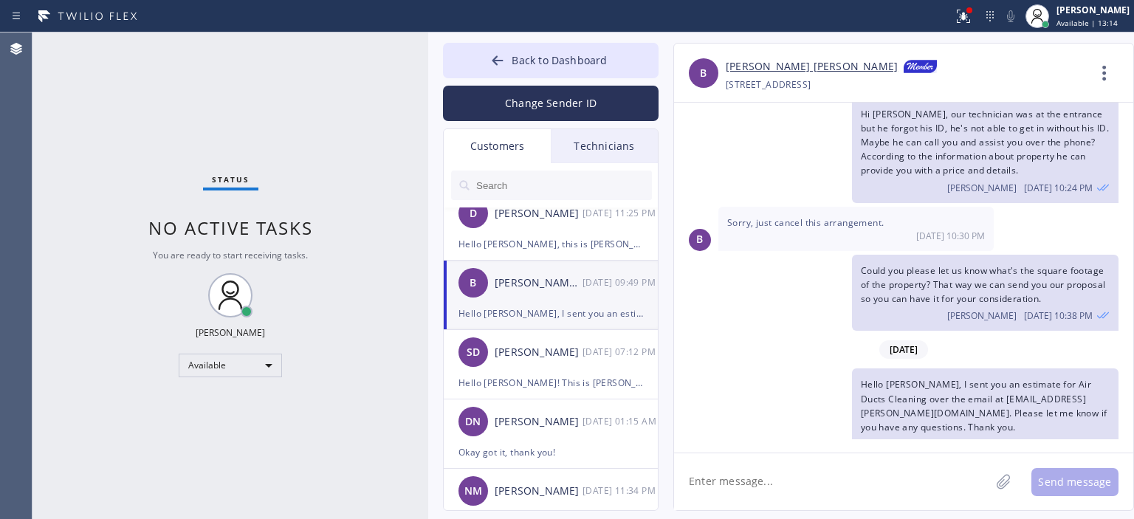
scroll to position [363, 0]
click at [576, 368] on div "SD [PERSON_NAME] [DATE] 07:12 PM" at bounding box center [552, 352] width 216 height 44
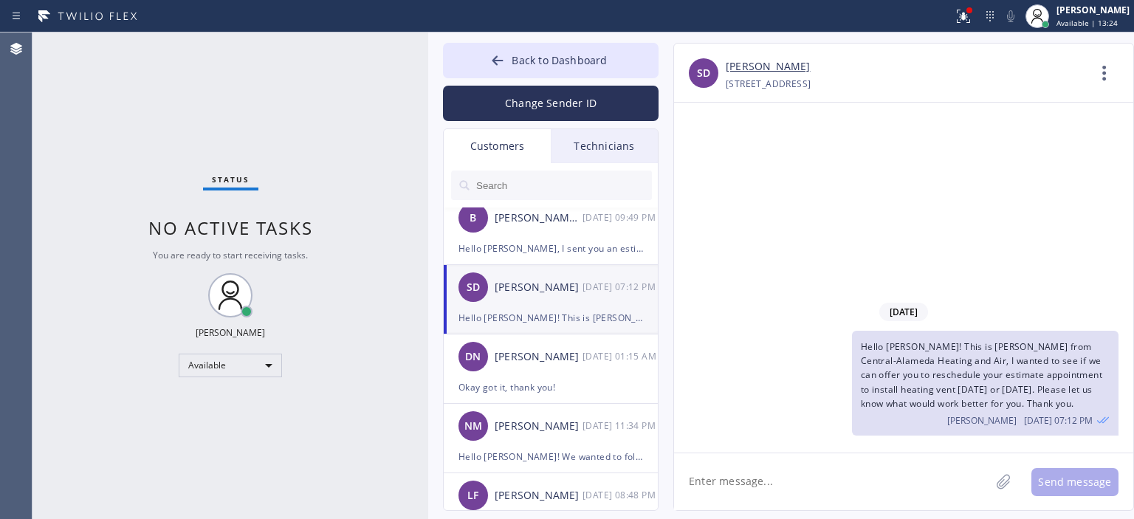
scroll to position [428, 0]
click at [576, 368] on div "DN [PERSON_NAME] [DATE] 01:15 AM" at bounding box center [552, 356] width 216 height 44
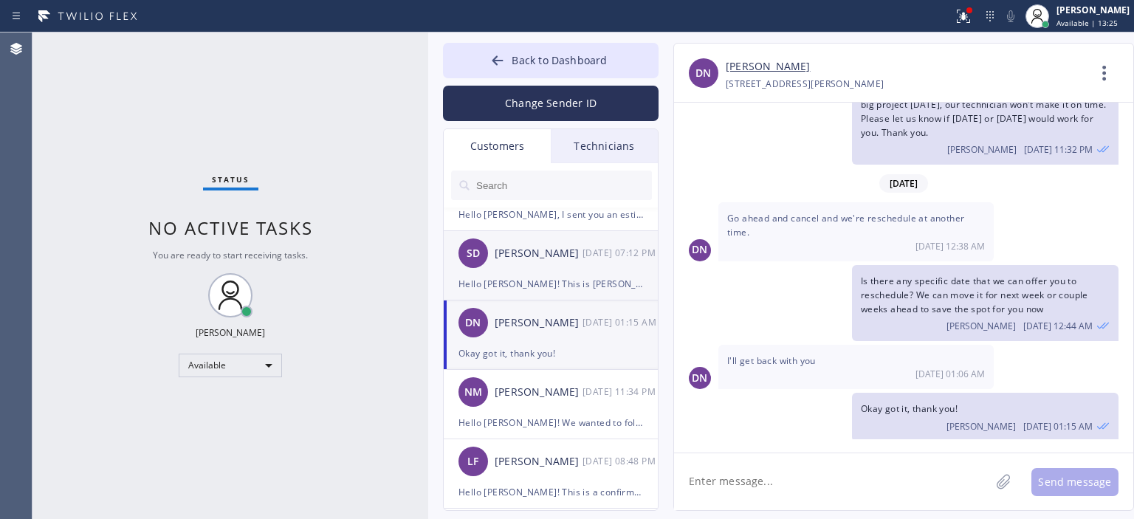
scroll to position [466, 0]
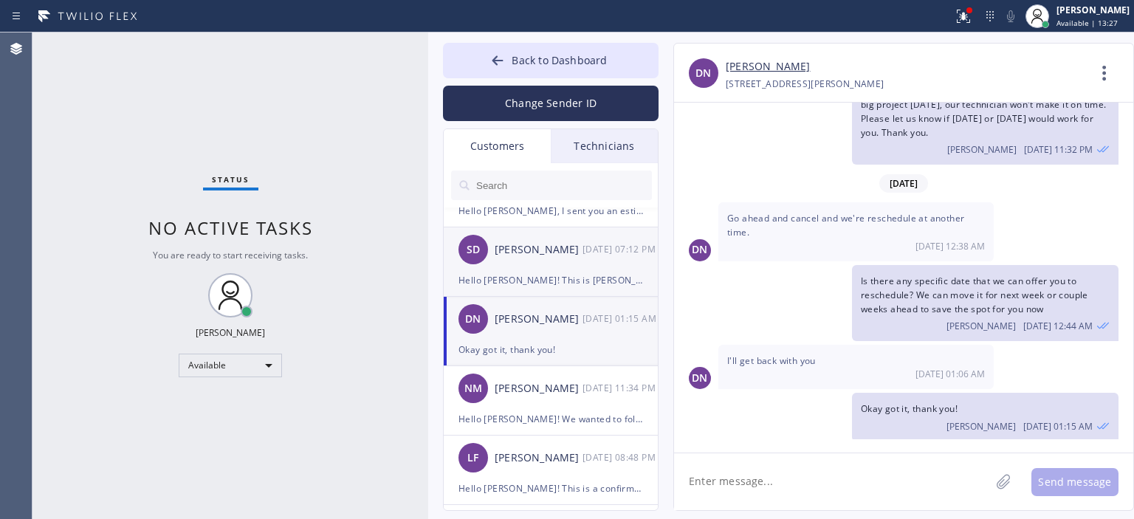
click at [576, 368] on div "NM [PERSON_NAME] [DATE] 11:34 PM" at bounding box center [552, 388] width 216 height 44
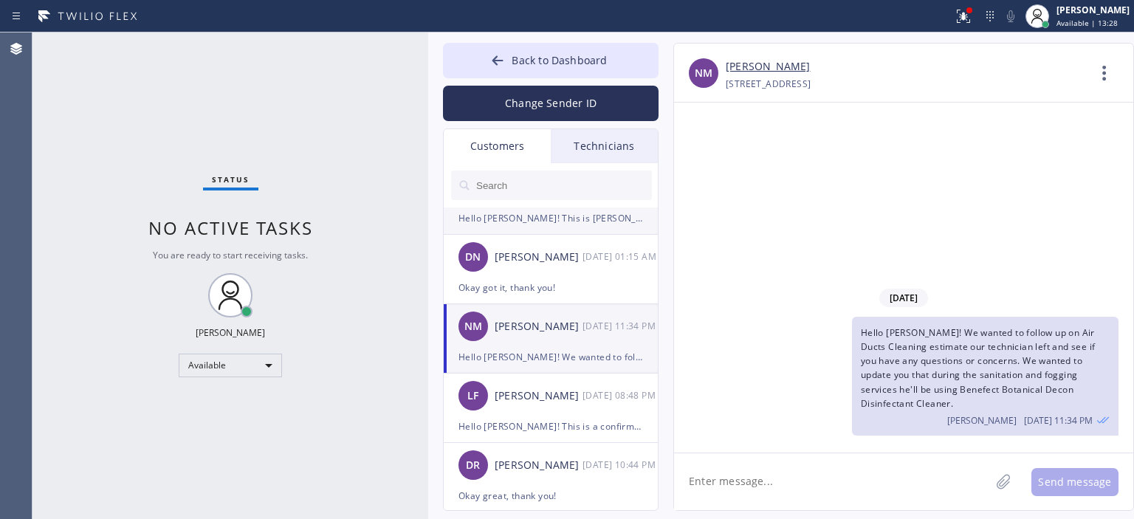
scroll to position [528, 0]
click at [579, 389] on div "[PERSON_NAME]" at bounding box center [539, 395] width 88 height 17
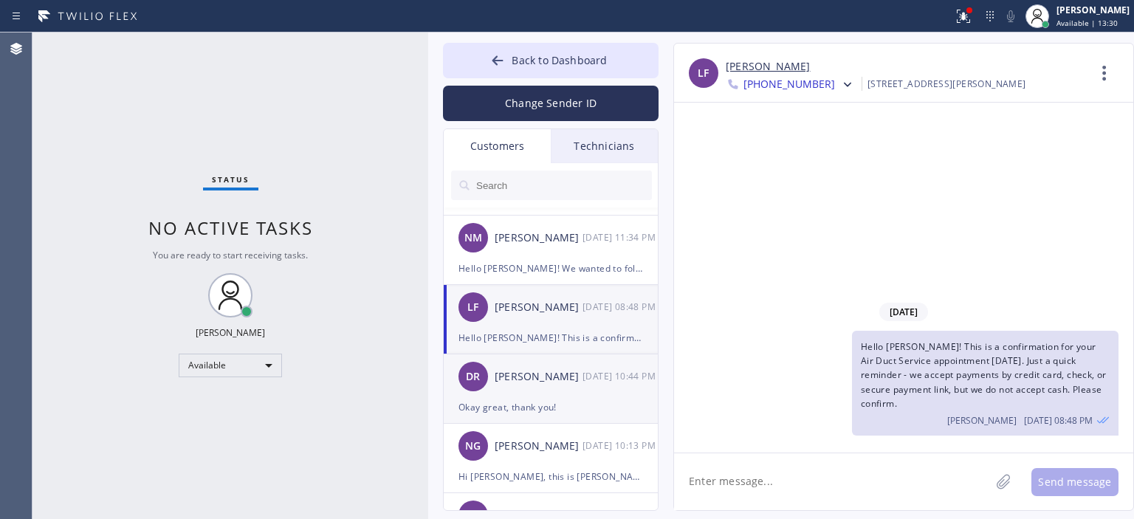
scroll to position [616, 0]
click at [567, 361] on div "DR [PERSON_NAME] [DATE] 10:44 PM" at bounding box center [552, 376] width 216 height 44
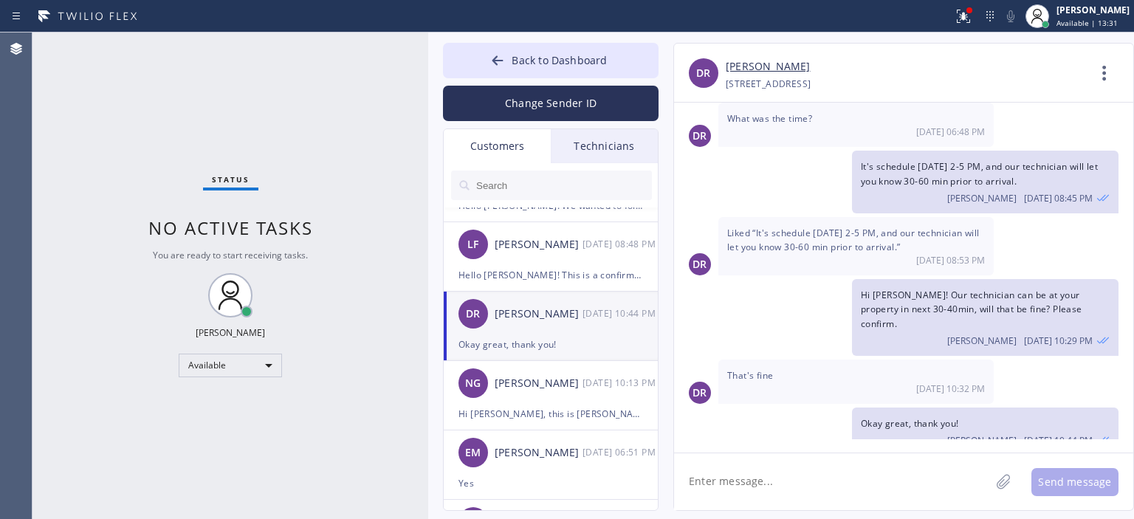
scroll to position [688, 0]
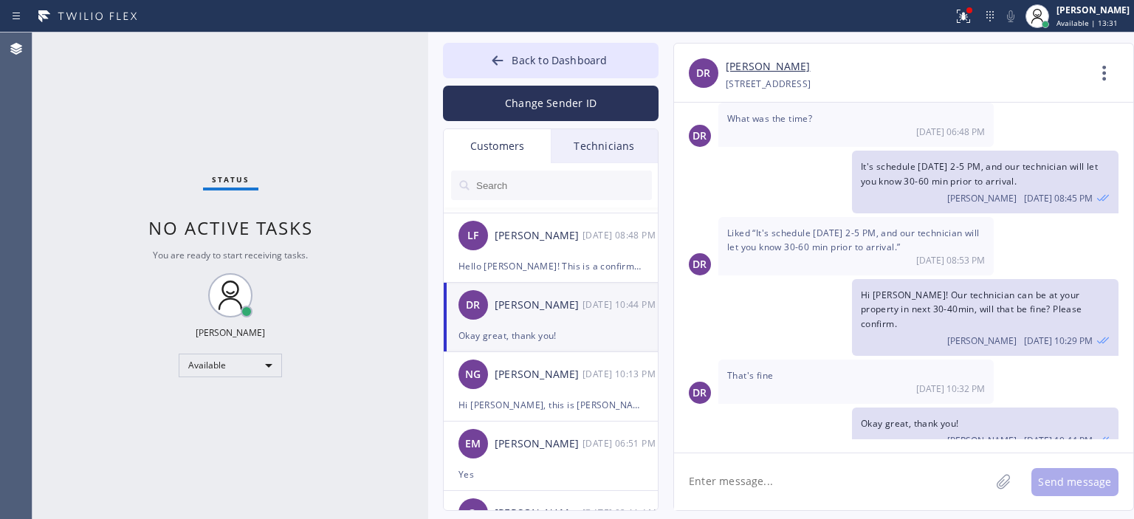
click at [567, 361] on div "NG [PERSON_NAME] [DATE] 10:13 PM" at bounding box center [552, 374] width 216 height 44
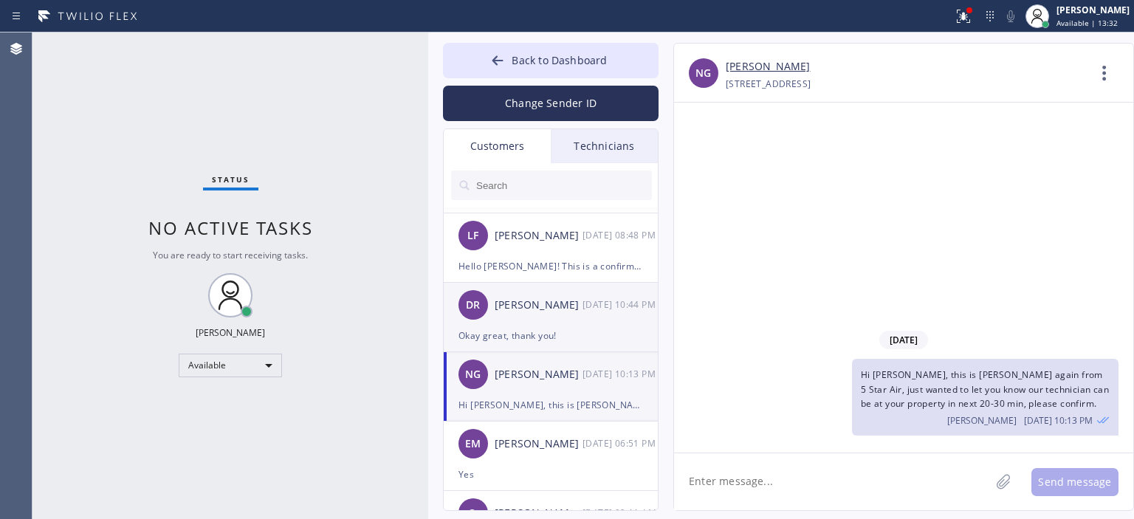
scroll to position [0, 0]
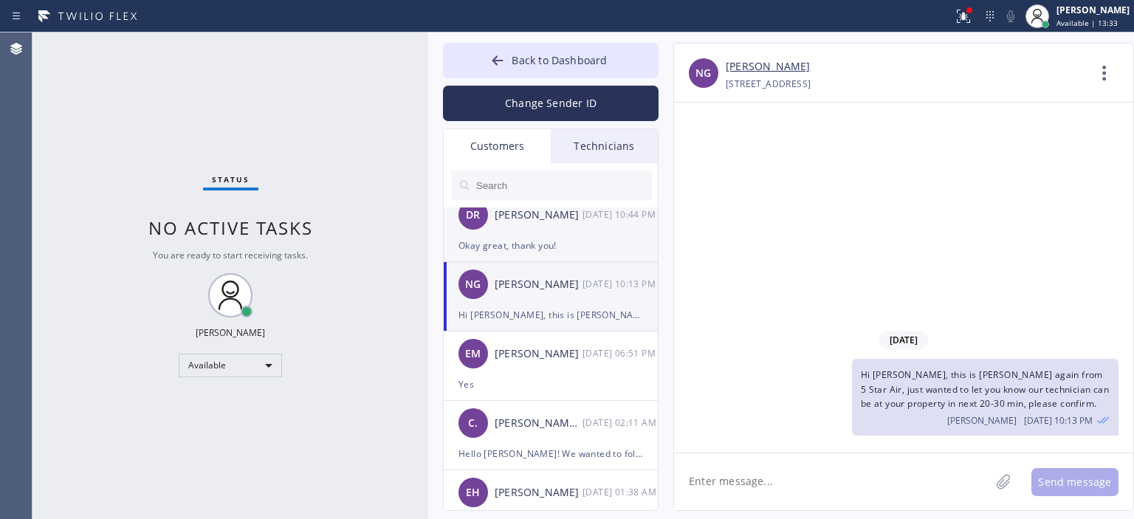
click at [567, 361] on div "[PERSON_NAME]" at bounding box center [539, 353] width 88 height 17
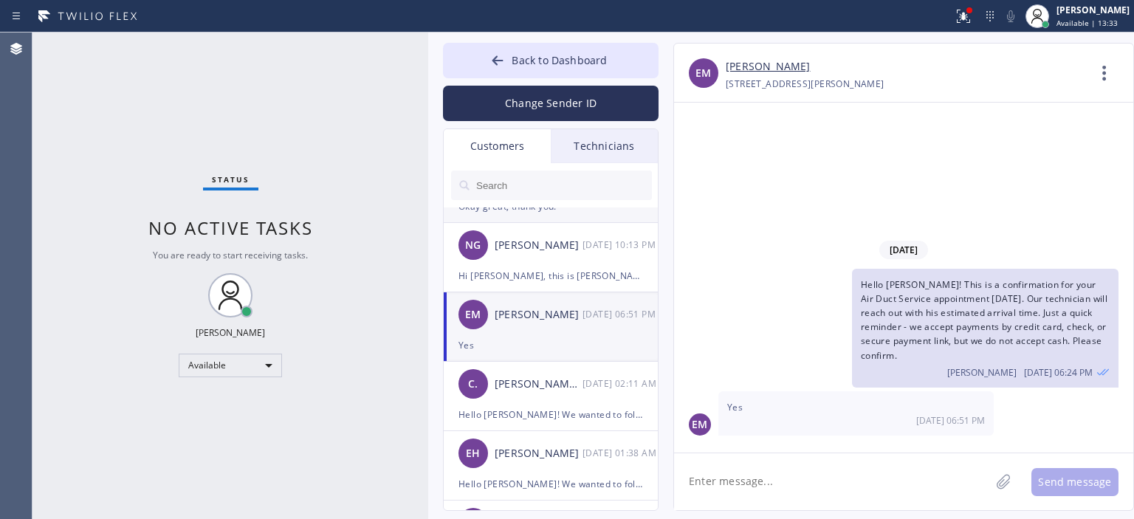
scroll to position [819, 0]
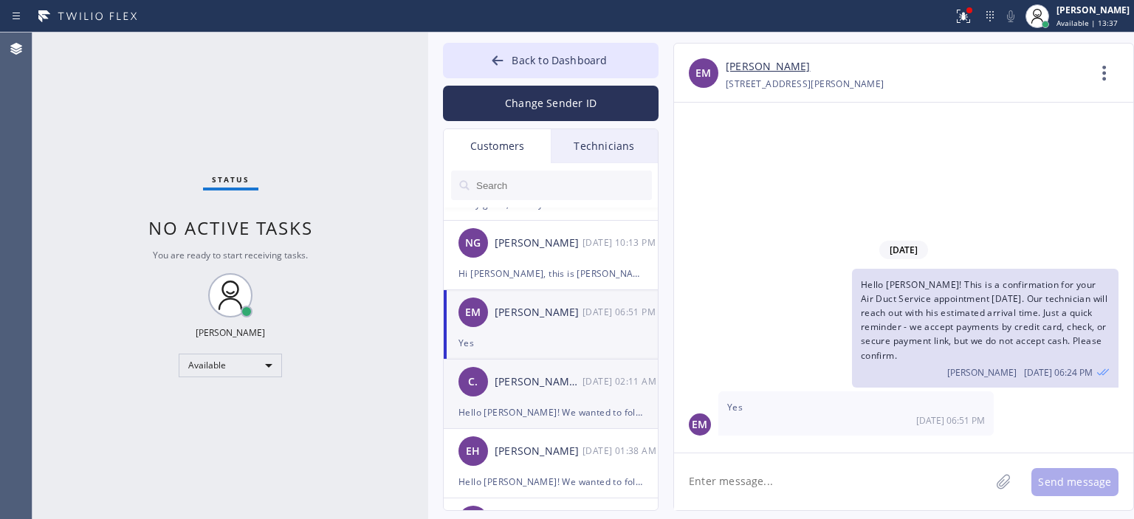
click at [573, 398] on div "C. [PERSON_NAME] .. [DATE] 02:11 AM" at bounding box center [552, 381] width 216 height 44
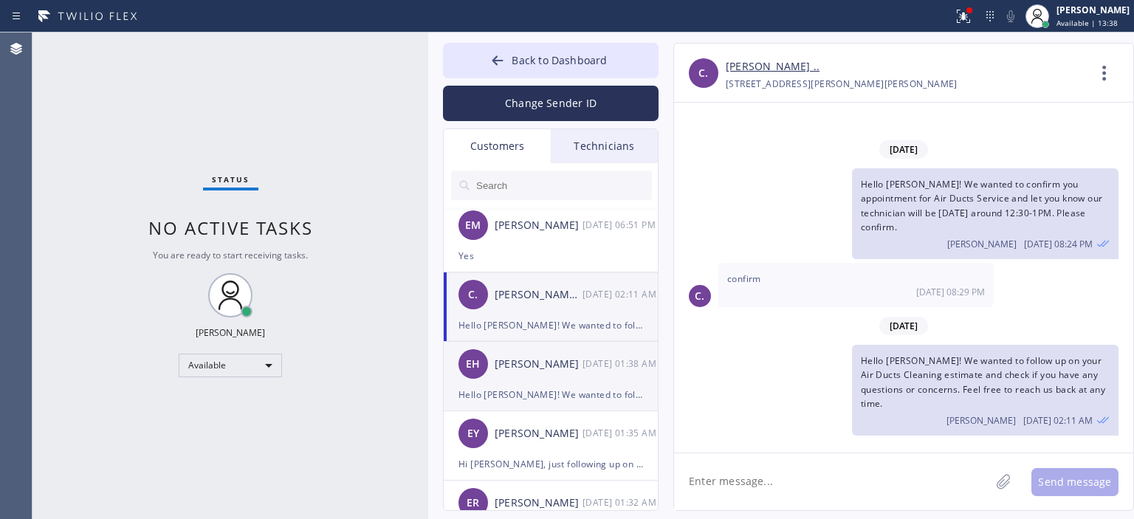
scroll to position [906, 0]
click at [756, 66] on link "[PERSON_NAME] .." at bounding box center [773, 66] width 94 height 17
click at [573, 193] on input "text" at bounding box center [563, 185] width 177 height 30
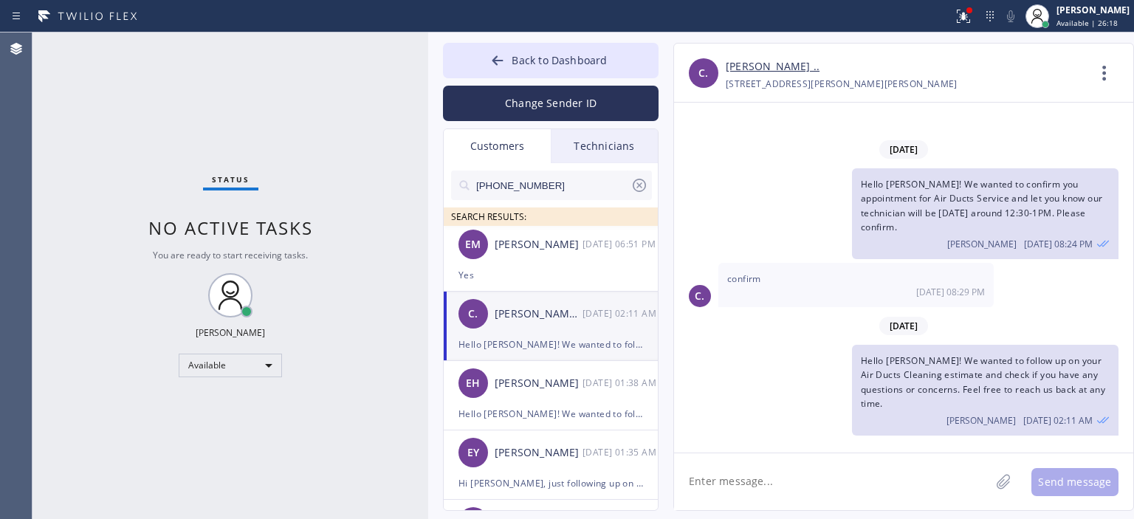
scroll to position [0, 0]
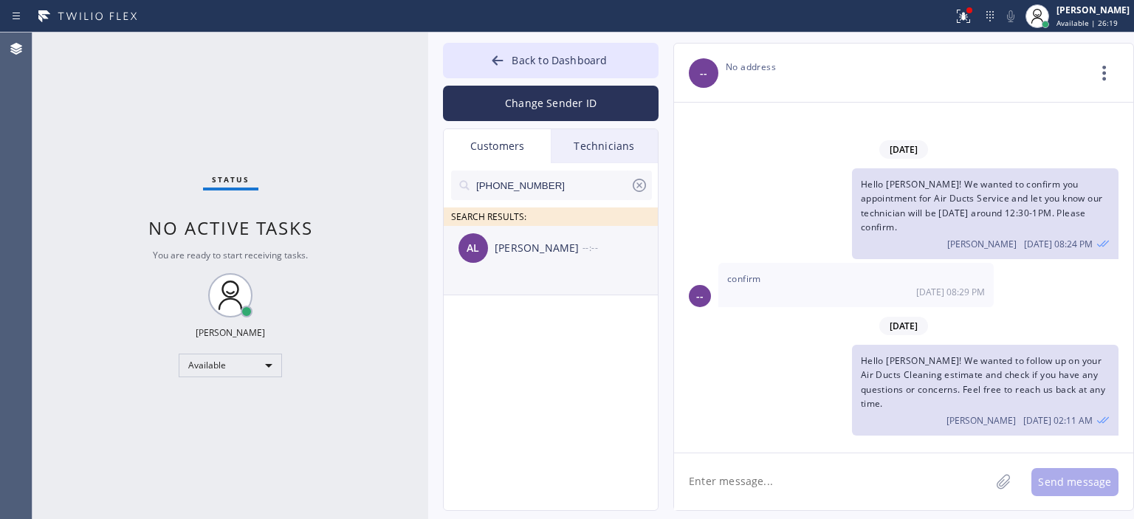
click at [567, 241] on div "[PERSON_NAME]" at bounding box center [539, 248] width 88 height 17
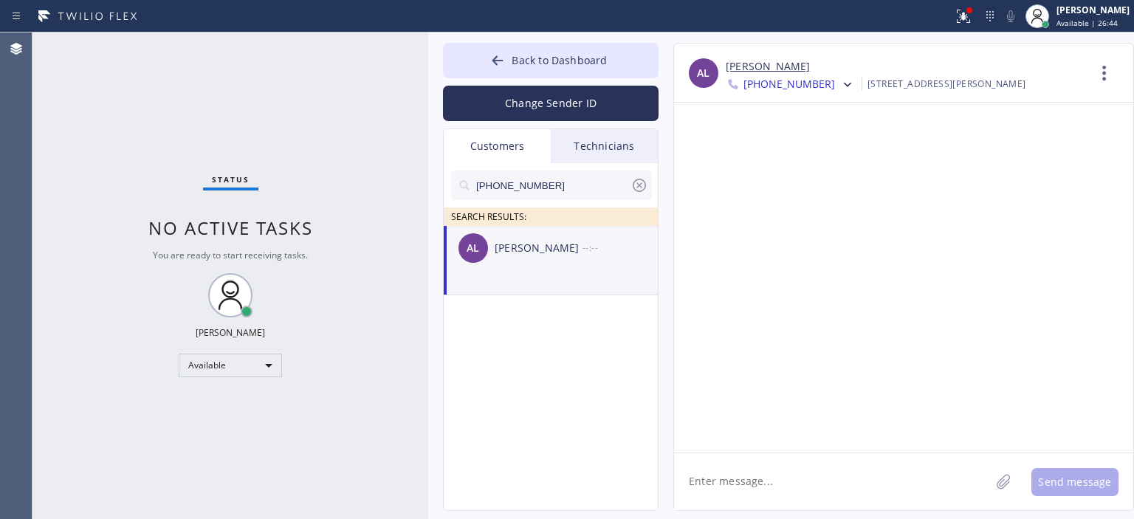
click at [765, 485] on textarea at bounding box center [832, 481] width 316 height 57
click at [727, 478] on textarea at bounding box center [832, 481] width 316 height 57
click at [773, 491] on textarea at bounding box center [832, 481] width 316 height 57
paste textarea "Hi [PERSON_NAME], this is [PERSON_NAME] from 5 Star Air. Just following up on t…"
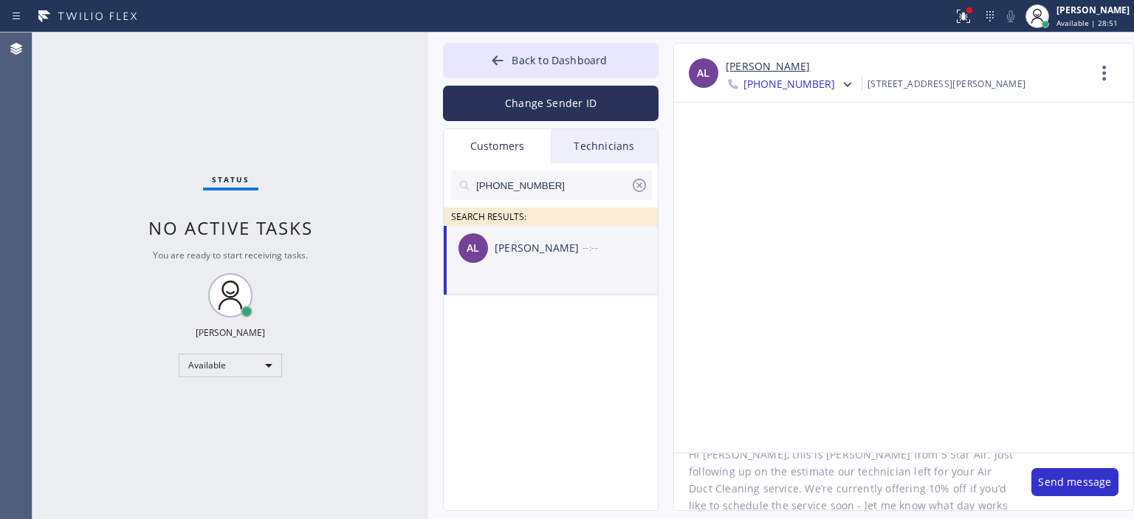
scroll to position [30, 0]
type textarea "Hi [PERSON_NAME], this is [PERSON_NAME] from 5 Star Air. Just following up on t…"
click at [812, 81] on span "[PHONE_NUMBER]" at bounding box center [789, 86] width 92 height 18
click at [991, 185] on div at bounding box center [903, 278] width 459 height 350
click at [992, 203] on div at bounding box center [903, 278] width 459 height 350
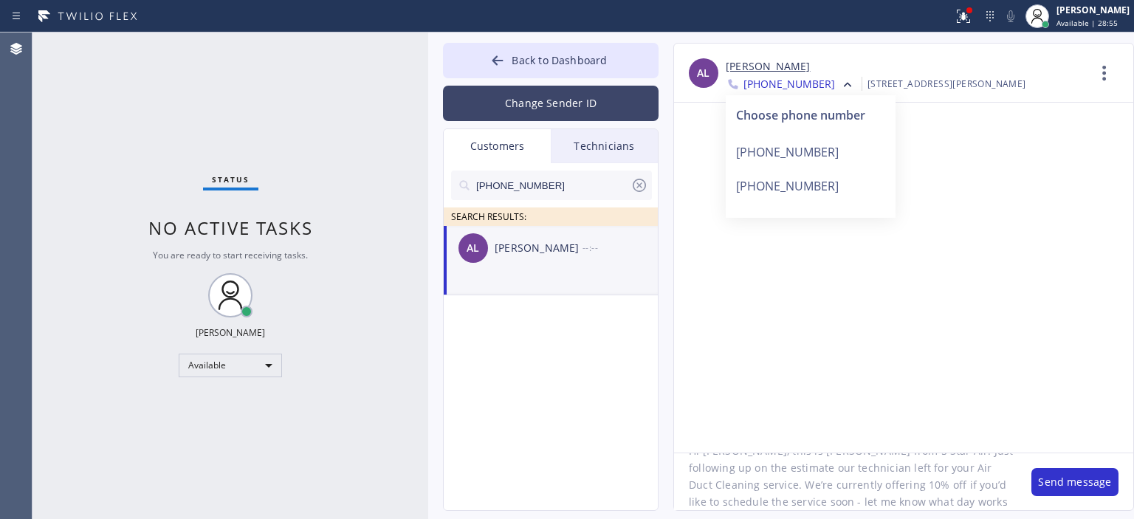
click at [549, 107] on button "Change Sender ID" at bounding box center [551, 103] width 216 height 35
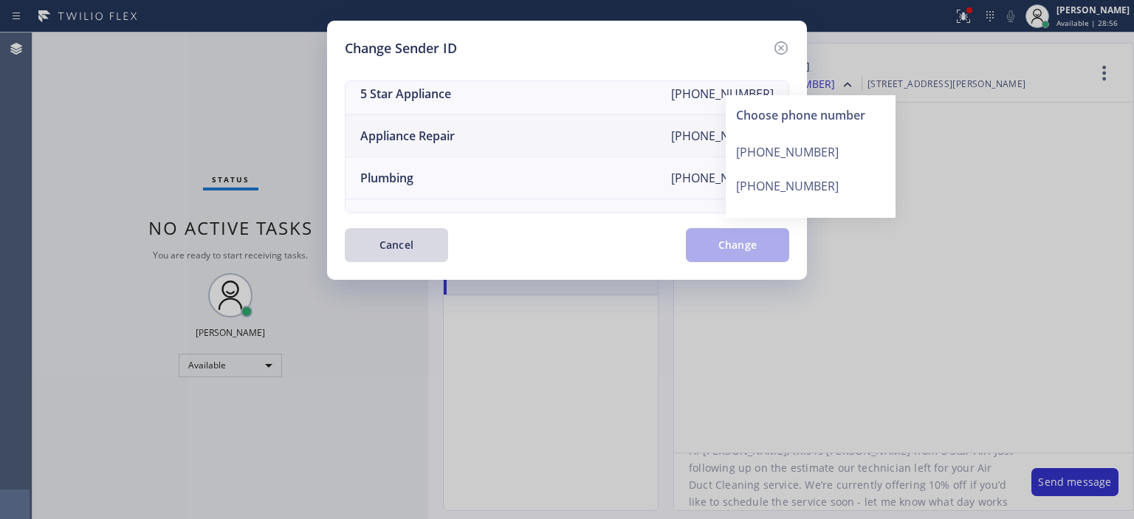
scroll to position [0, 0]
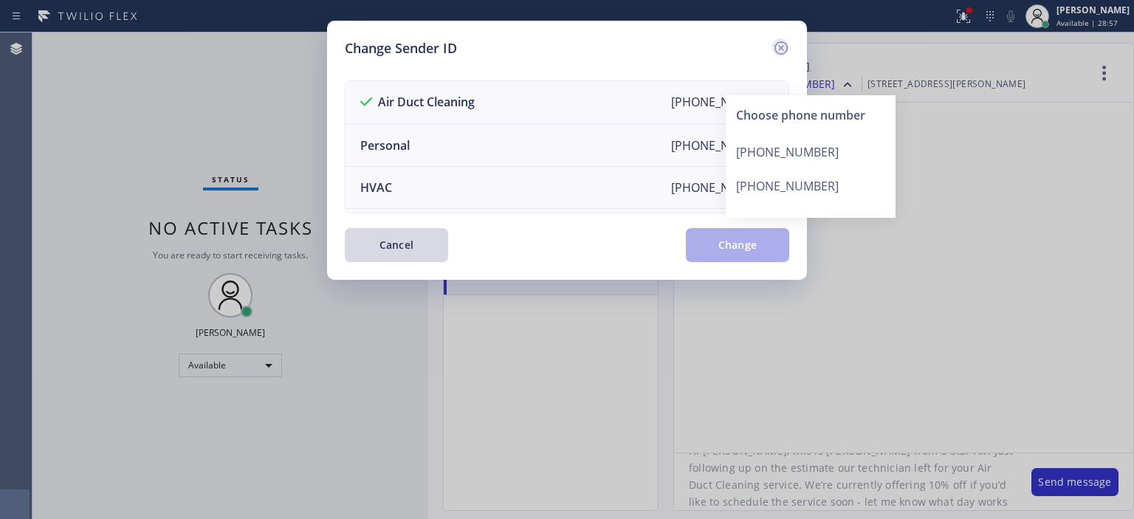
click at [777, 50] on icon at bounding box center [781, 48] width 18 height 18
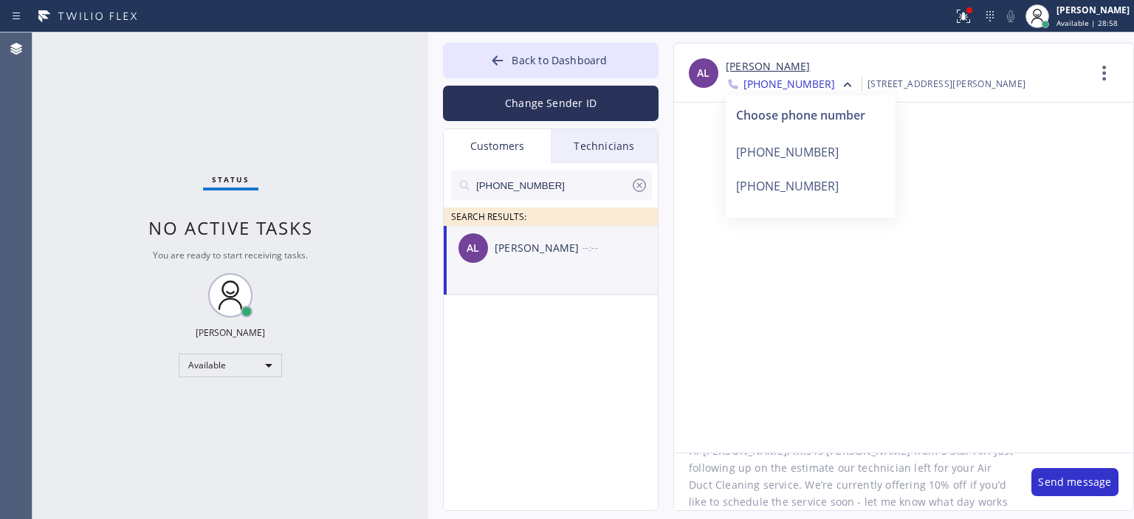
click at [965, 345] on div at bounding box center [903, 278] width 459 height 350
click at [791, 484] on textarea "Hi [PERSON_NAME], this is [PERSON_NAME] from 5 Star Air. Just following up on t…" at bounding box center [845, 481] width 342 height 57
click at [599, 104] on button "Change Sender ID" at bounding box center [551, 103] width 216 height 35
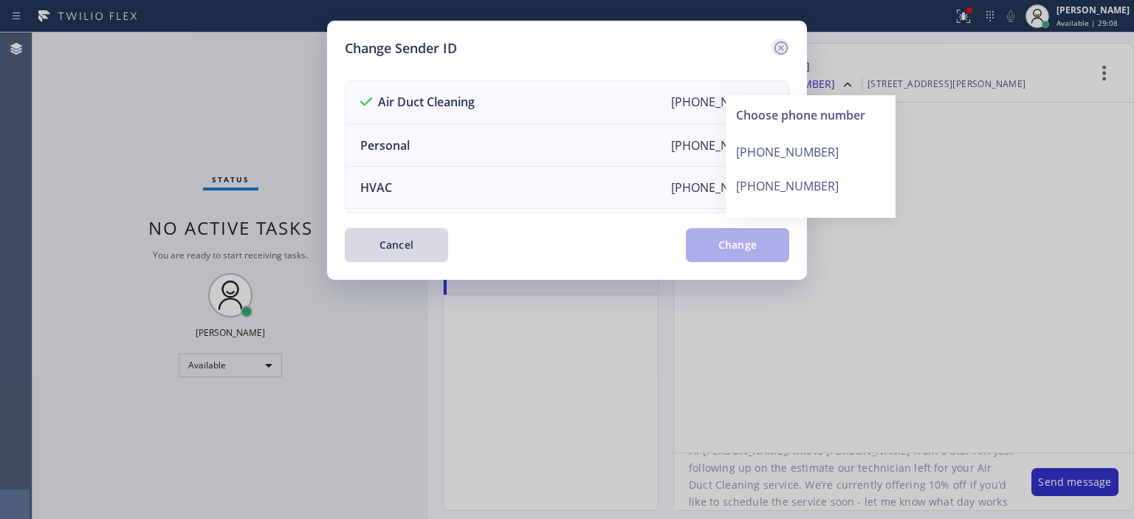
click at [775, 51] on icon at bounding box center [780, 47] width 13 height 13
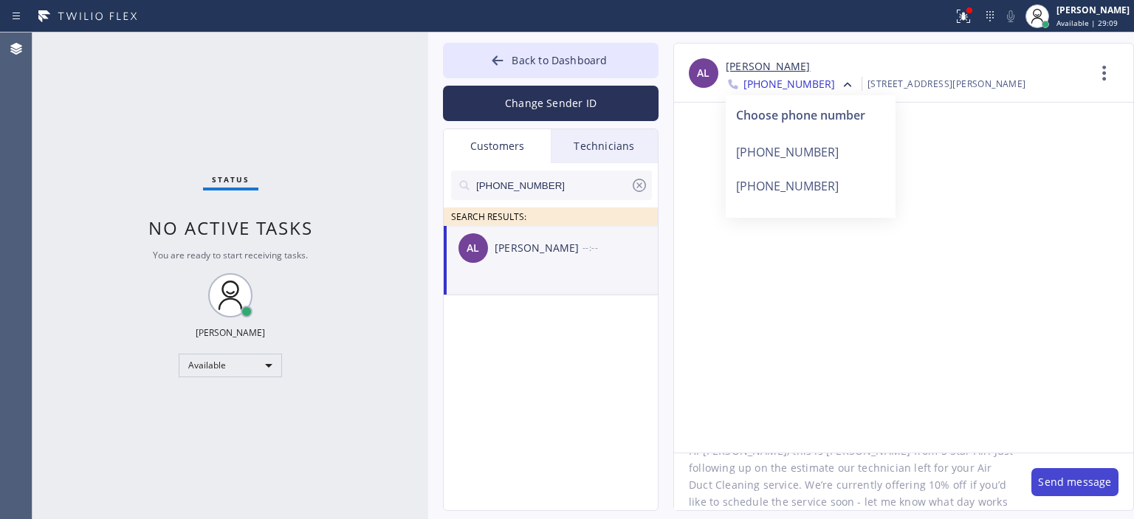
click at [1064, 480] on button "Send message" at bounding box center [1074, 482] width 87 height 28
